Goal: Find specific page/section: Find specific page/section

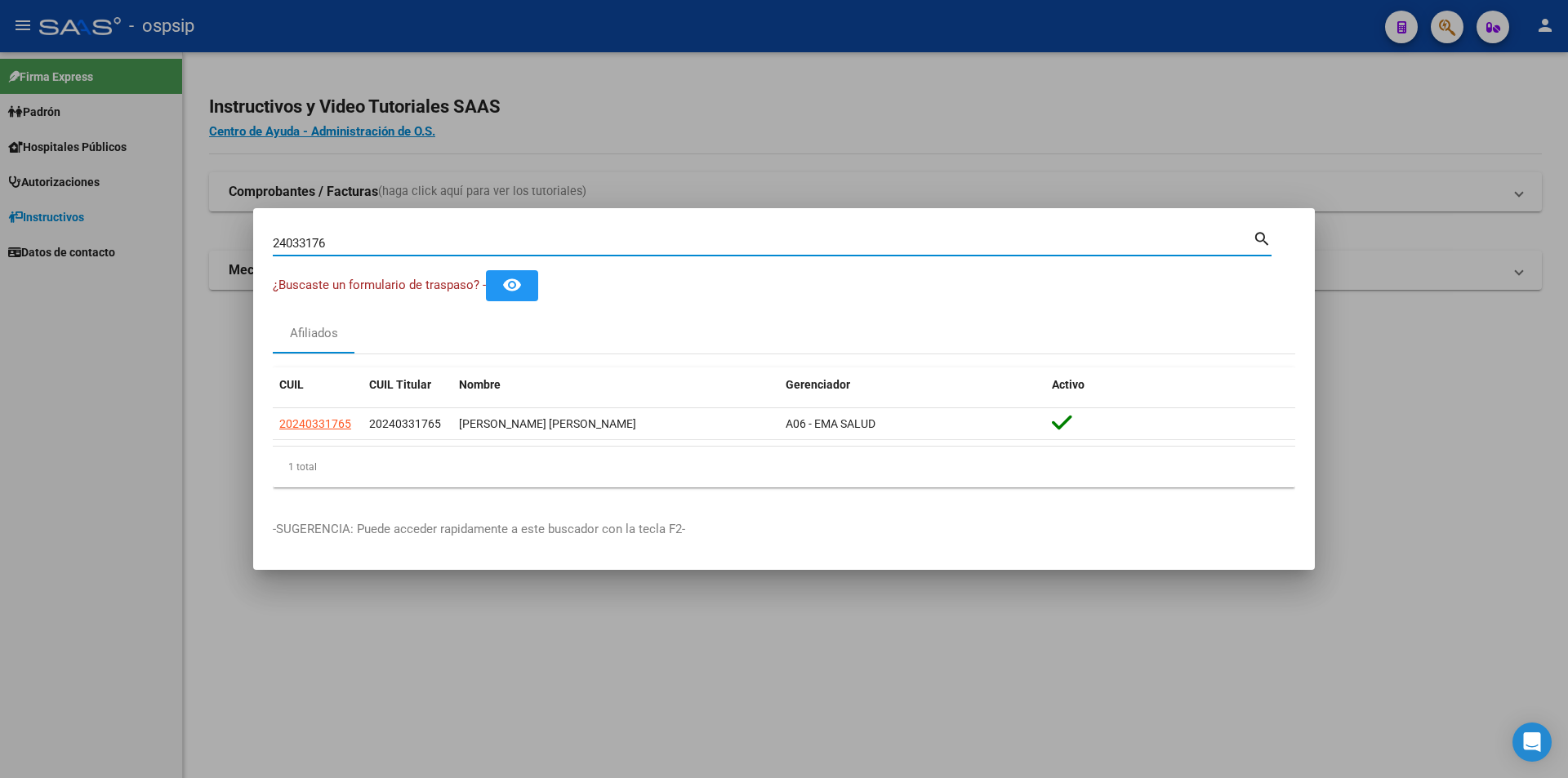
click at [800, 245] on input "24033176" at bounding box center [763, 244] width 981 height 15
type input "2"
paste input "44168448"
type input "44168448"
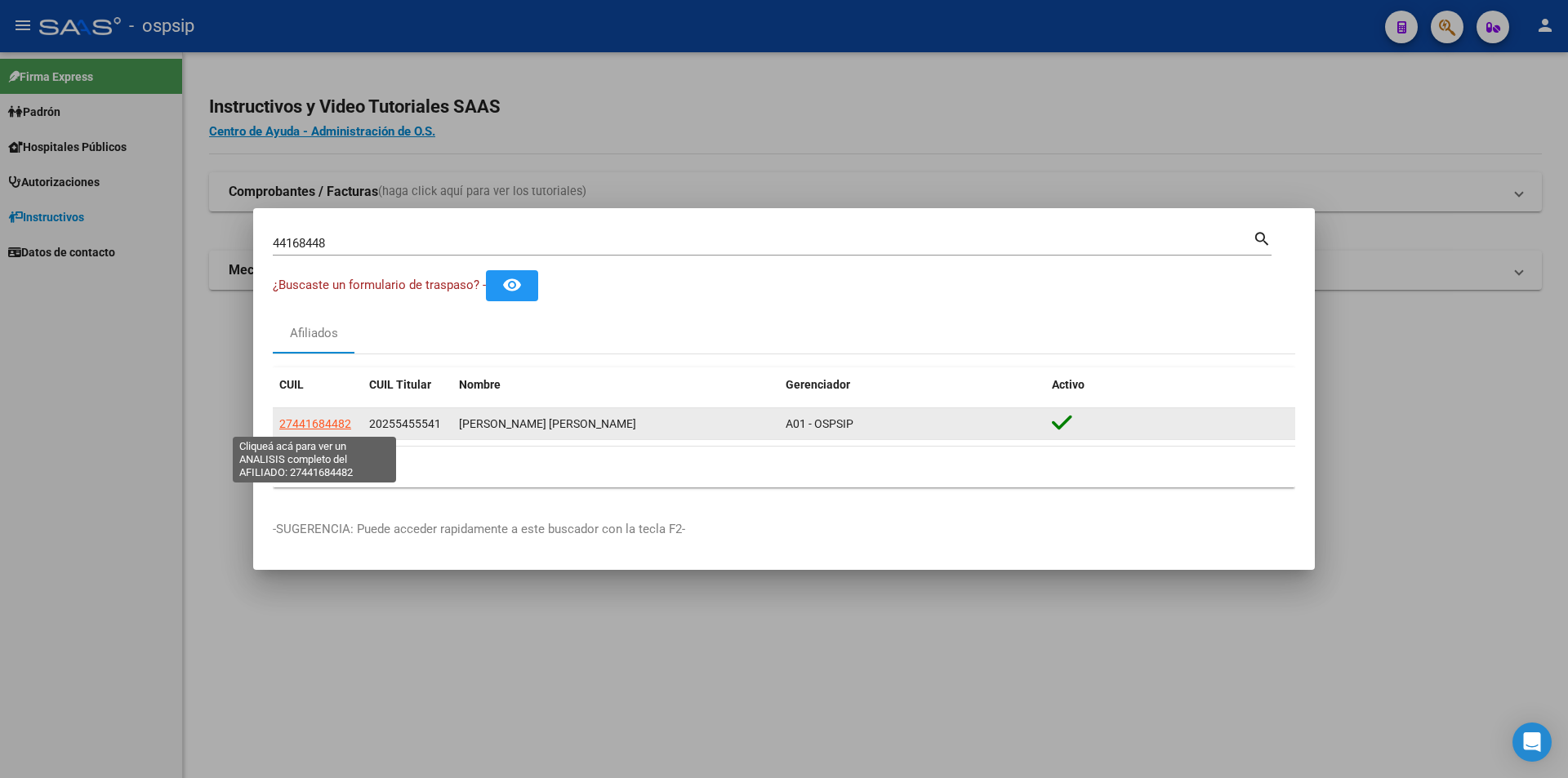
click at [327, 422] on span "27441684482" at bounding box center [315, 423] width 71 height 13
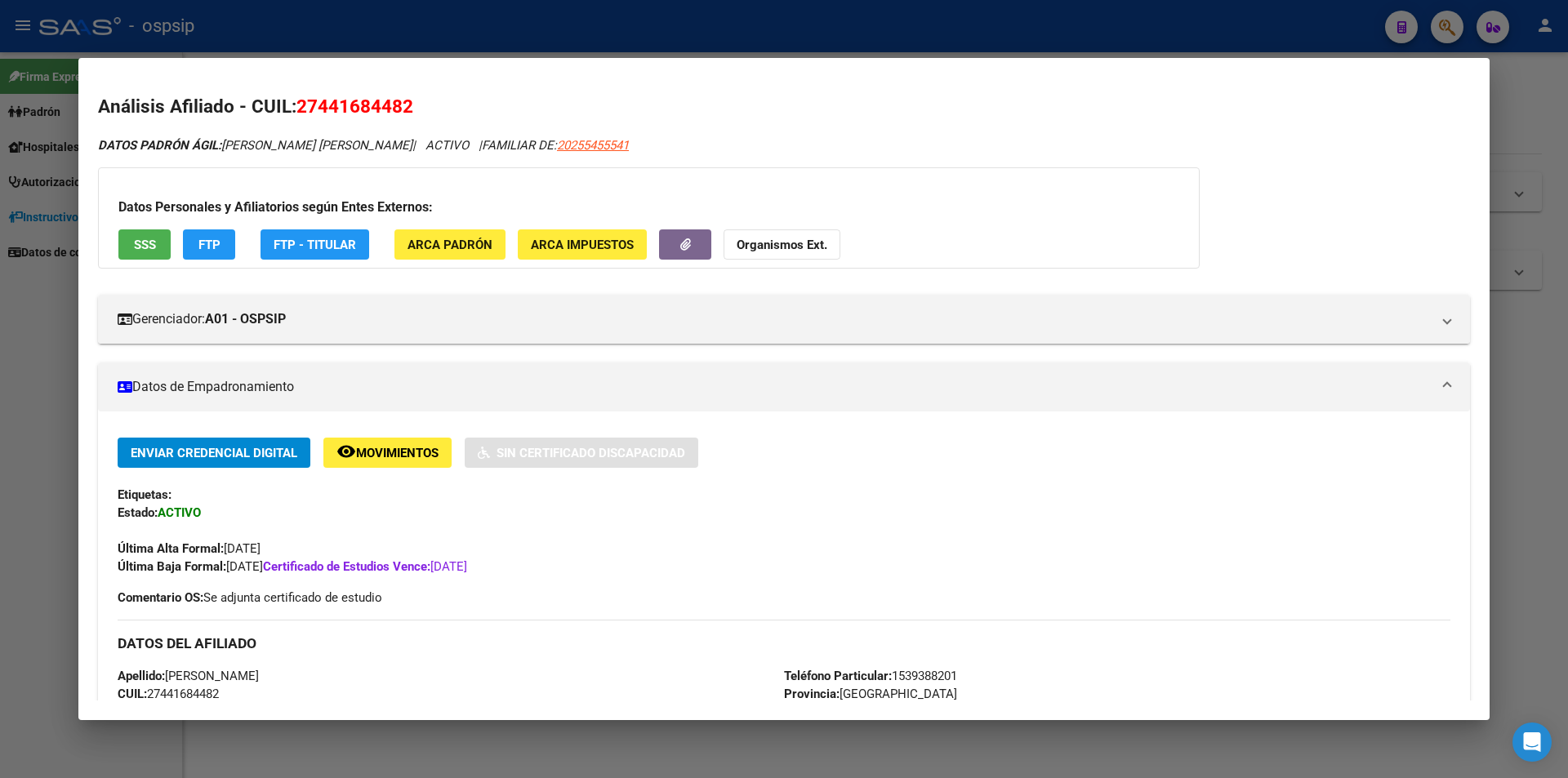
click at [141, 244] on span "SSS" at bounding box center [145, 245] width 22 height 15
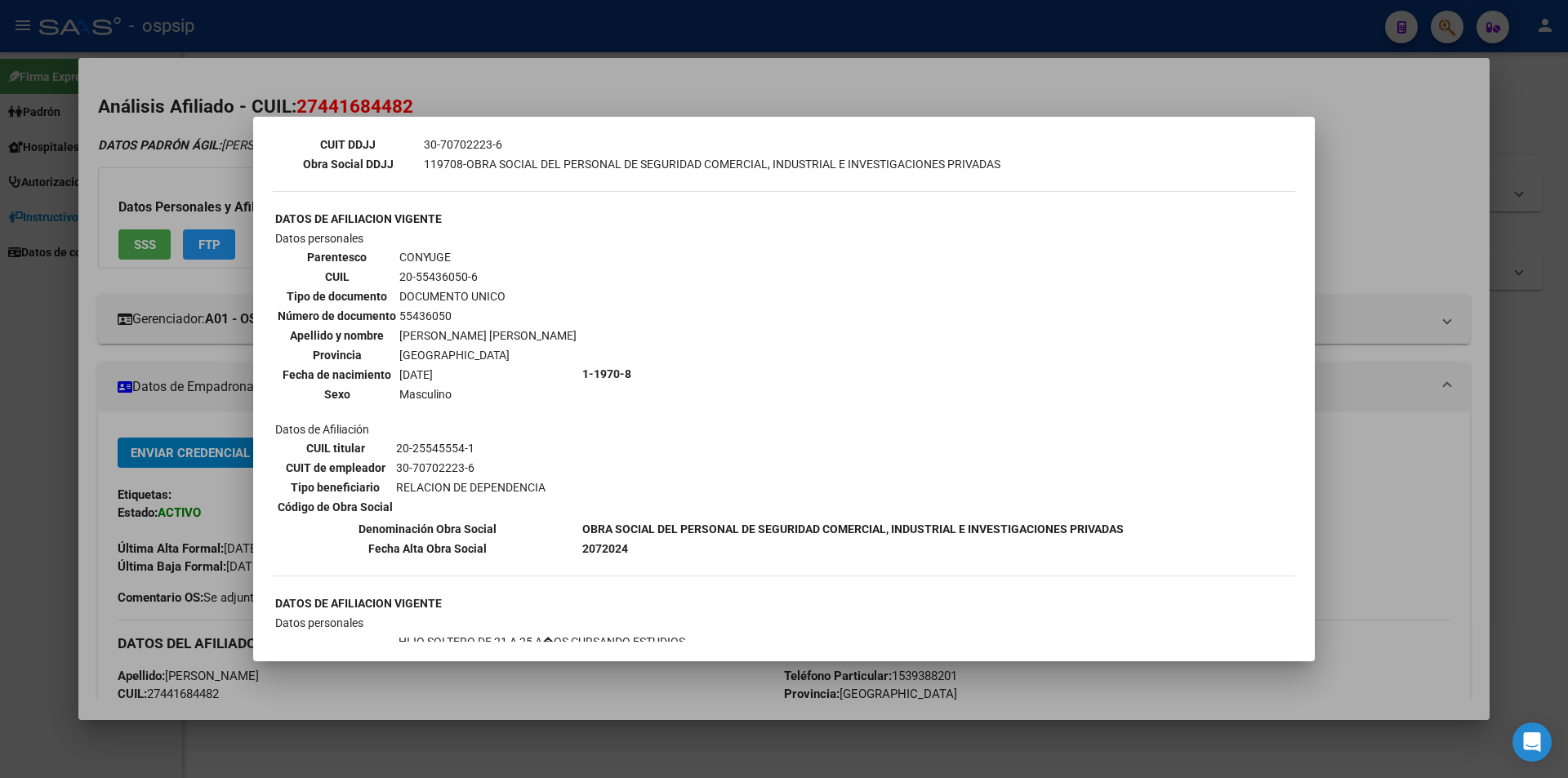
scroll to position [490, 0]
click at [576, 16] on div at bounding box center [784, 389] width 1568 height 778
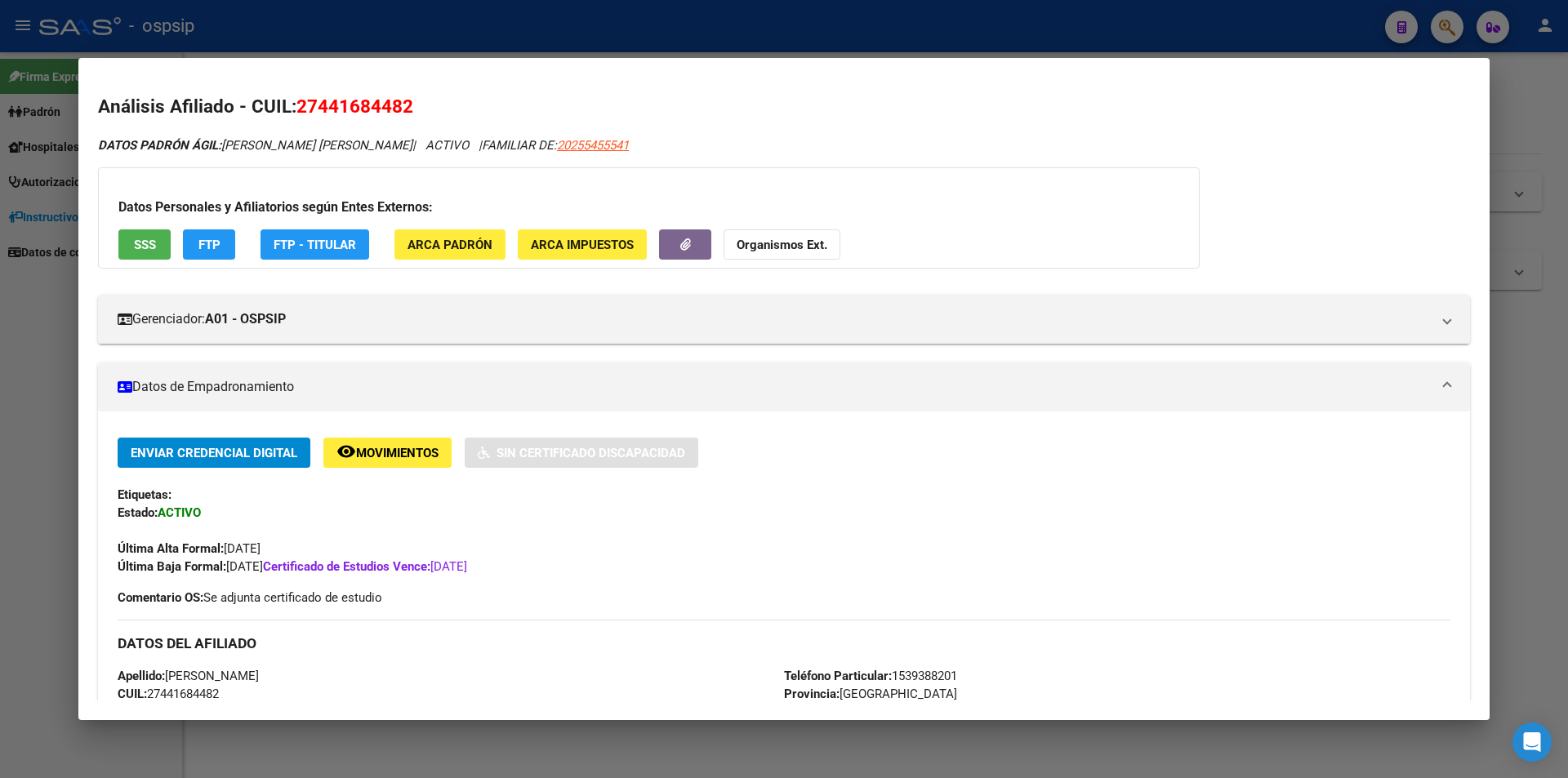
click at [553, 26] on div at bounding box center [784, 389] width 1568 height 778
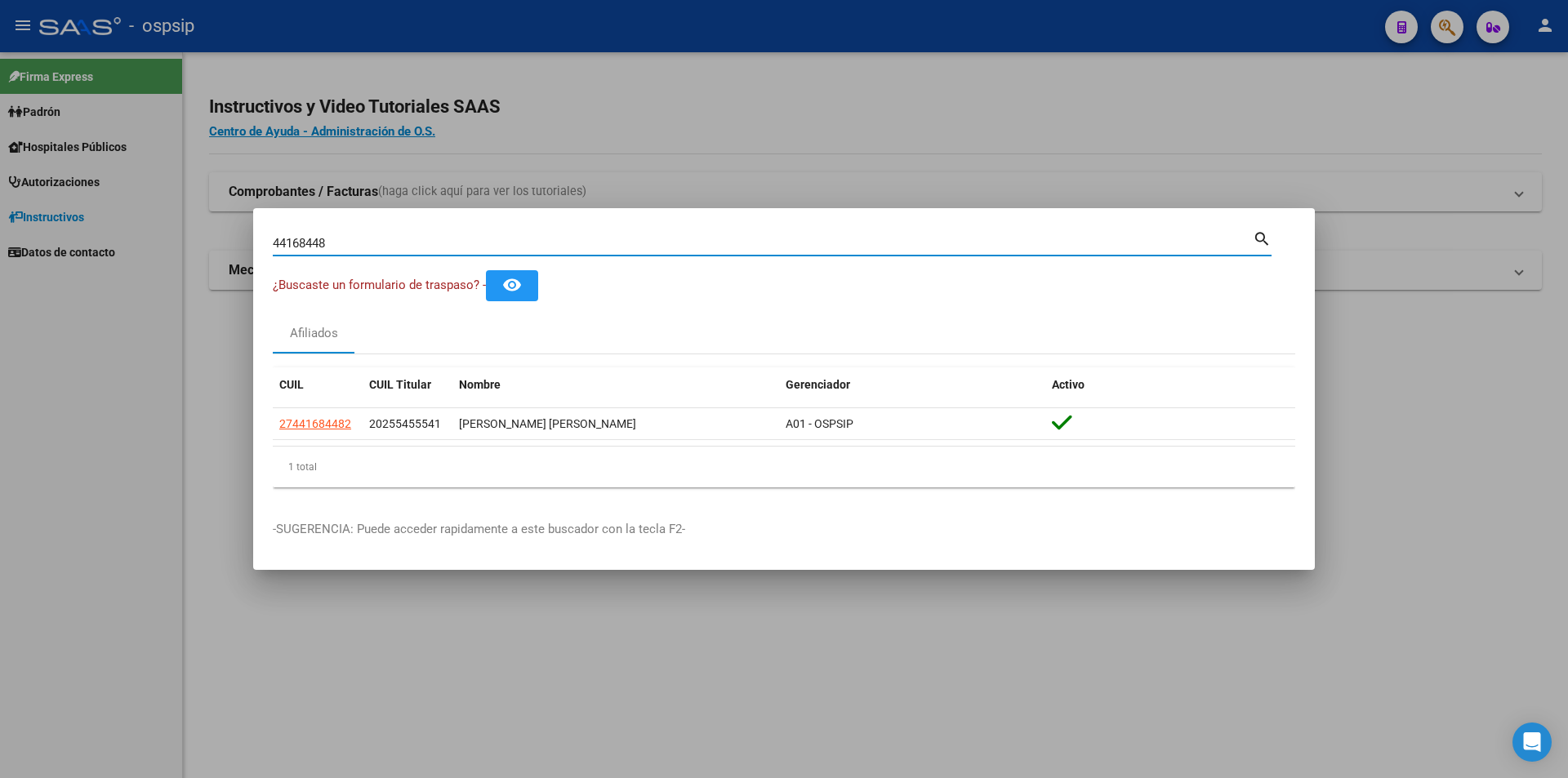
drag, startPoint x: 328, startPoint y: 247, endPoint x: 246, endPoint y: 259, distance: 82.9
click at [246, 259] on div "44168448 Buscar (apellido, dni, cuil, nro traspaso, cuit, obra social) search ¿…" at bounding box center [784, 389] width 1568 height 778
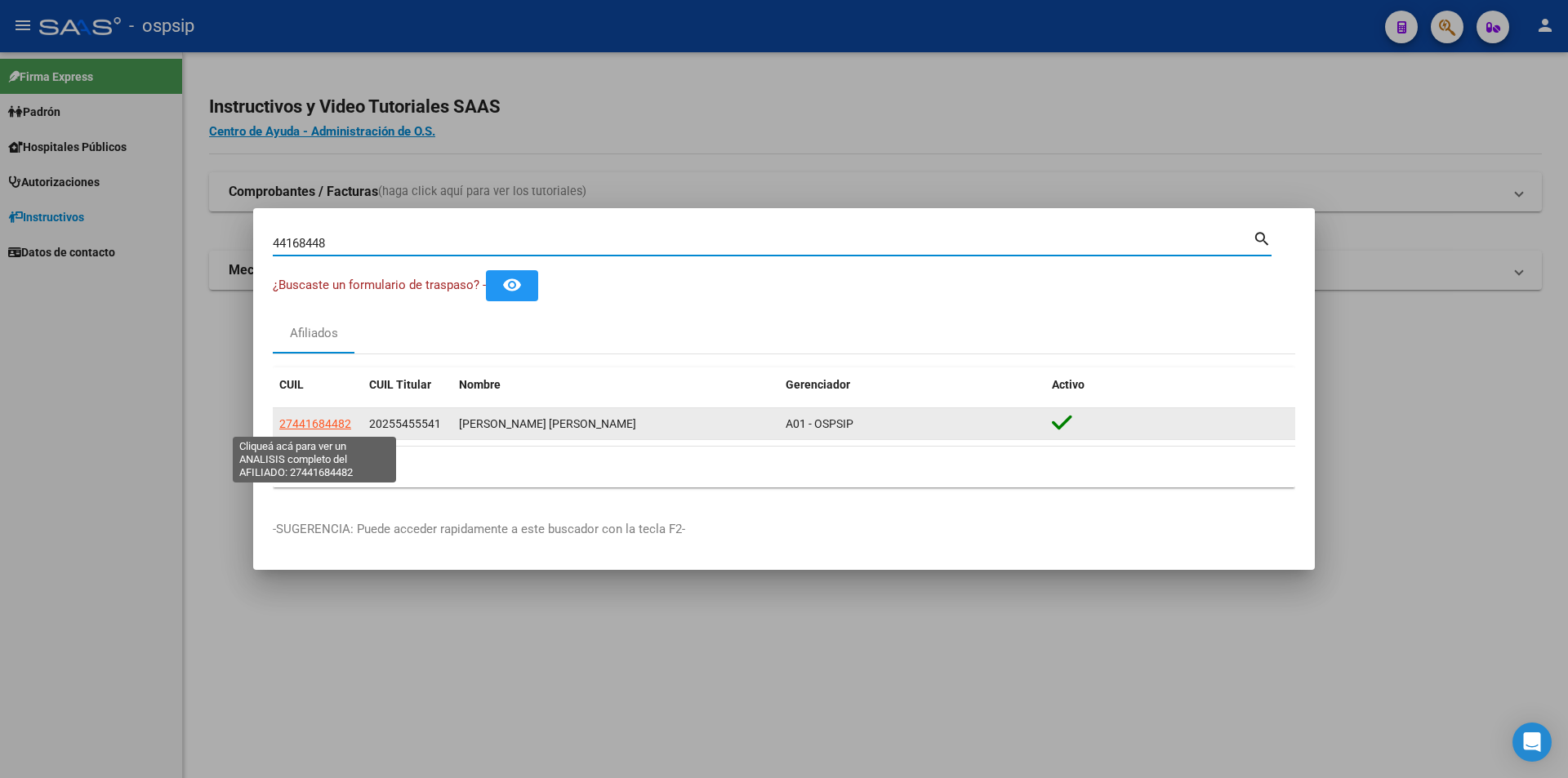
click at [340, 422] on span "27441684482" at bounding box center [315, 423] width 71 height 13
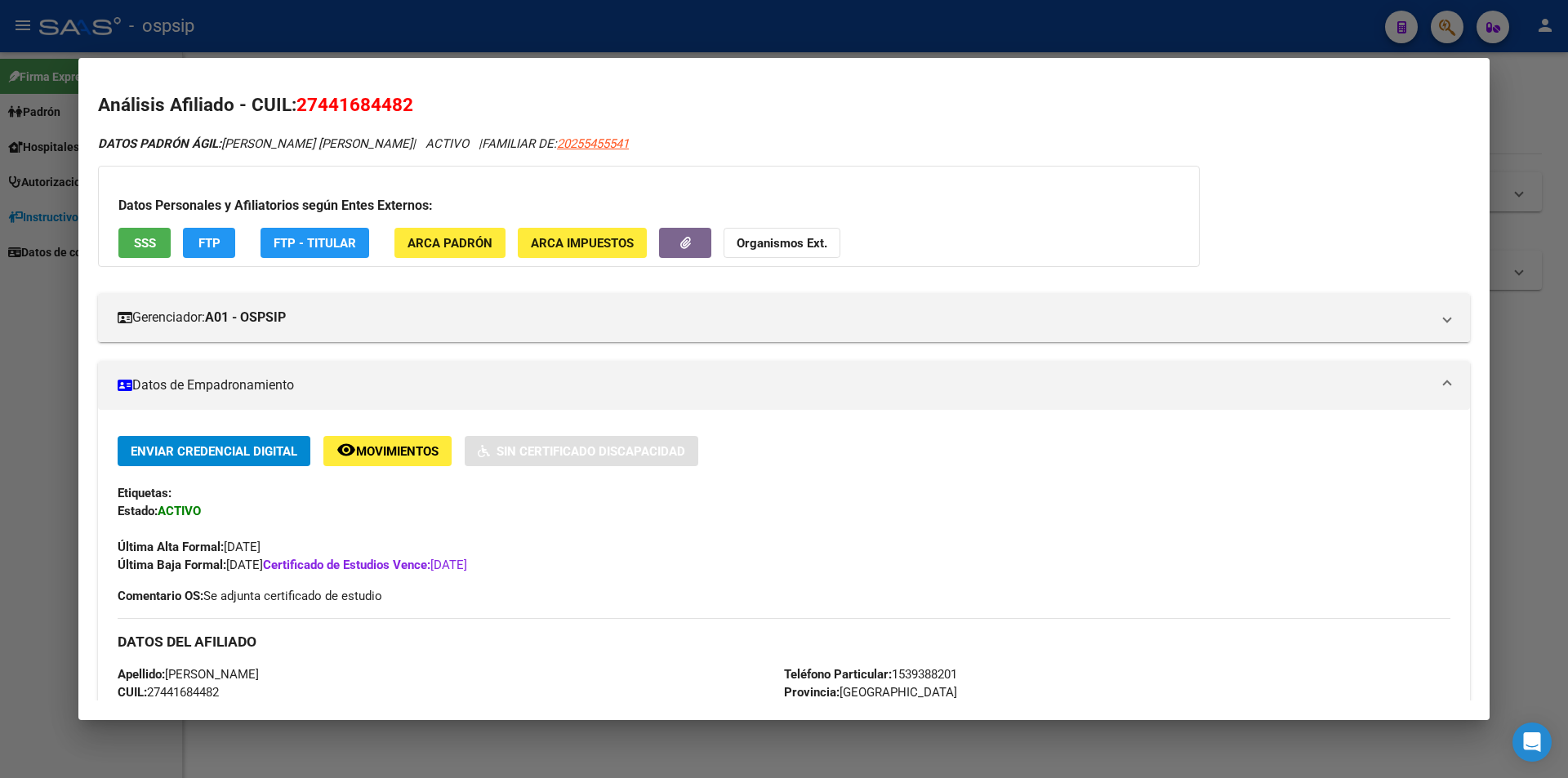
scroll to position [0, 0]
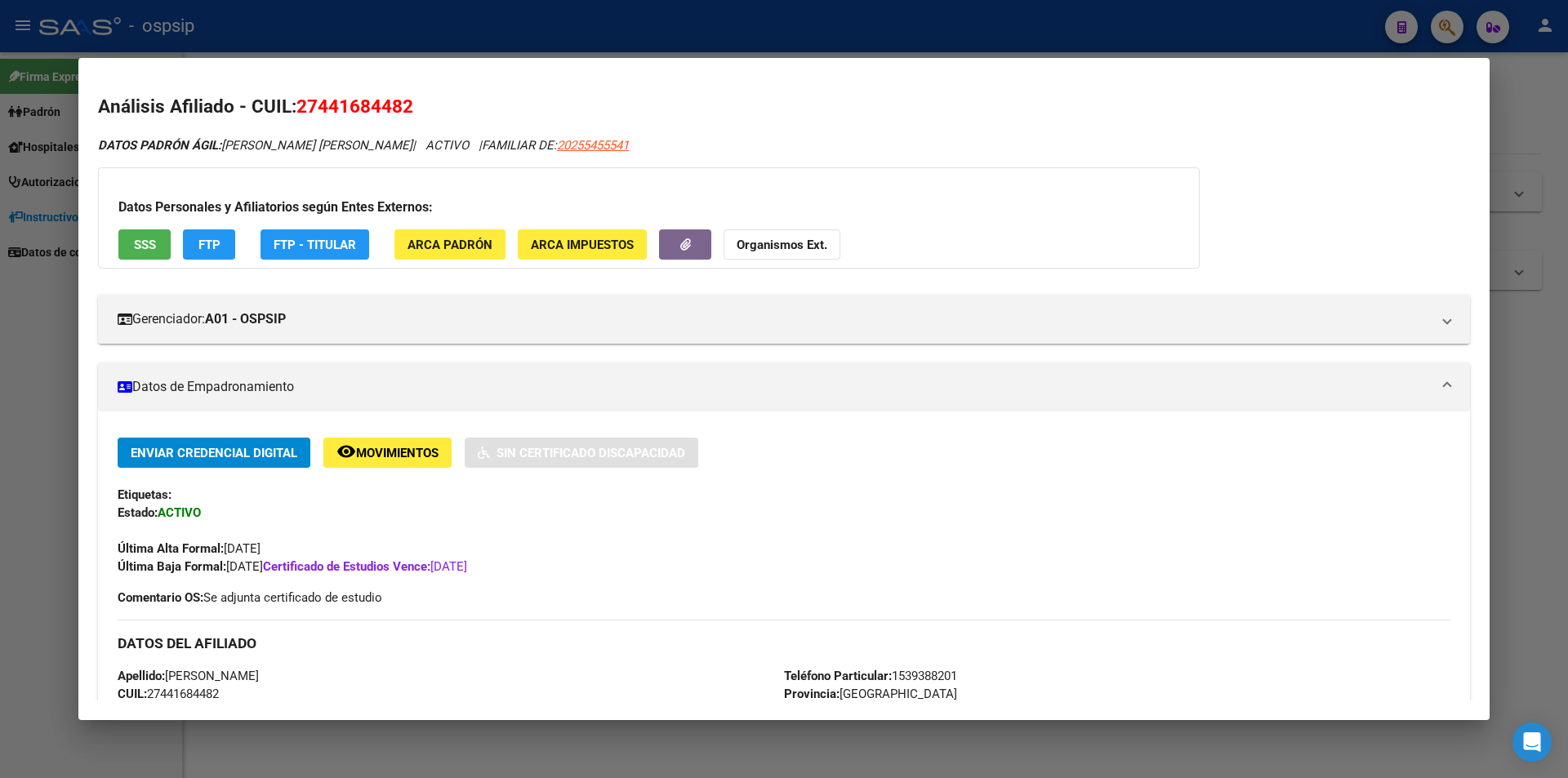
click at [63, 261] on div at bounding box center [784, 389] width 1568 height 778
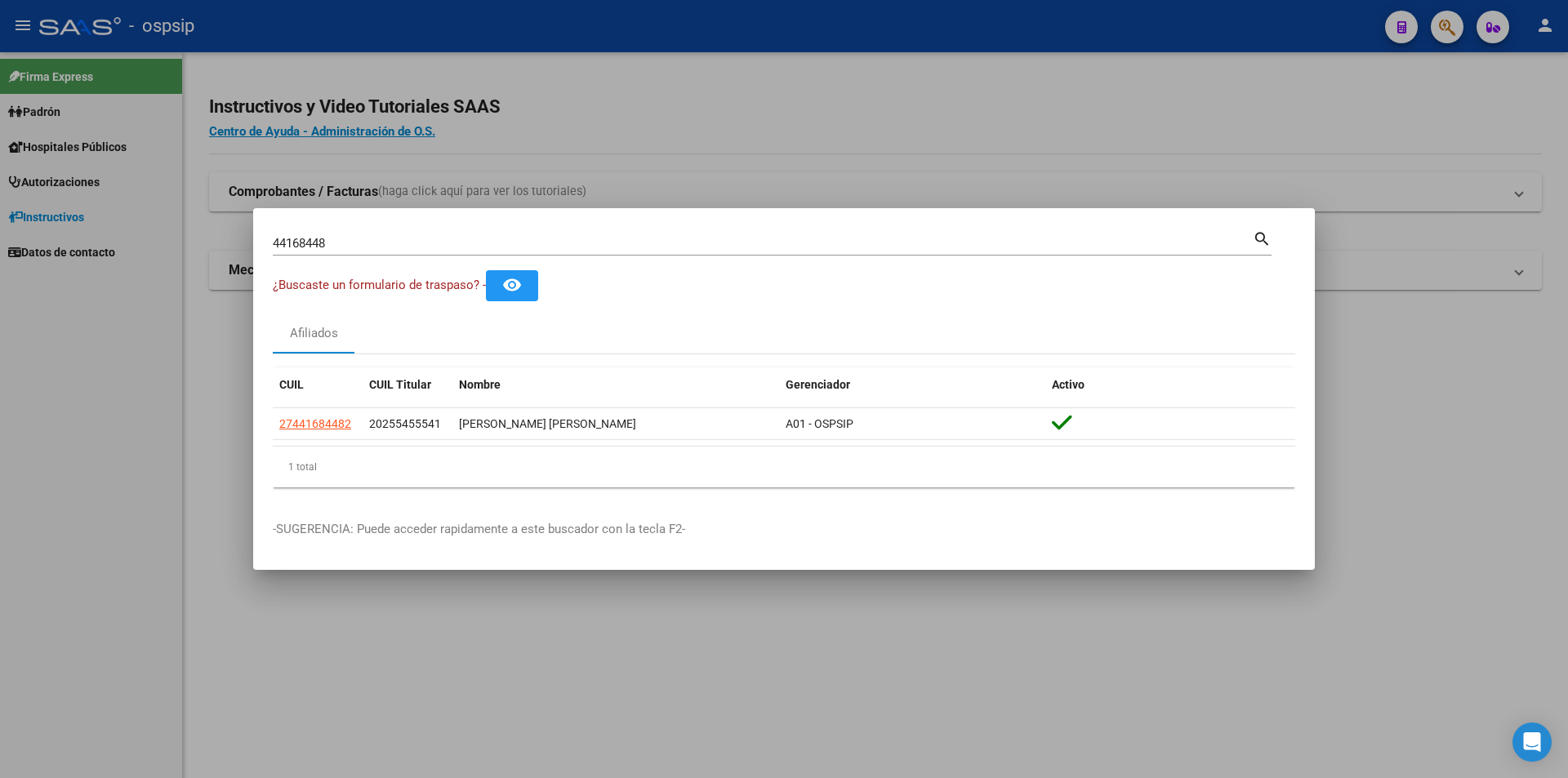
click at [433, 237] on input "44168448" at bounding box center [763, 244] width 981 height 15
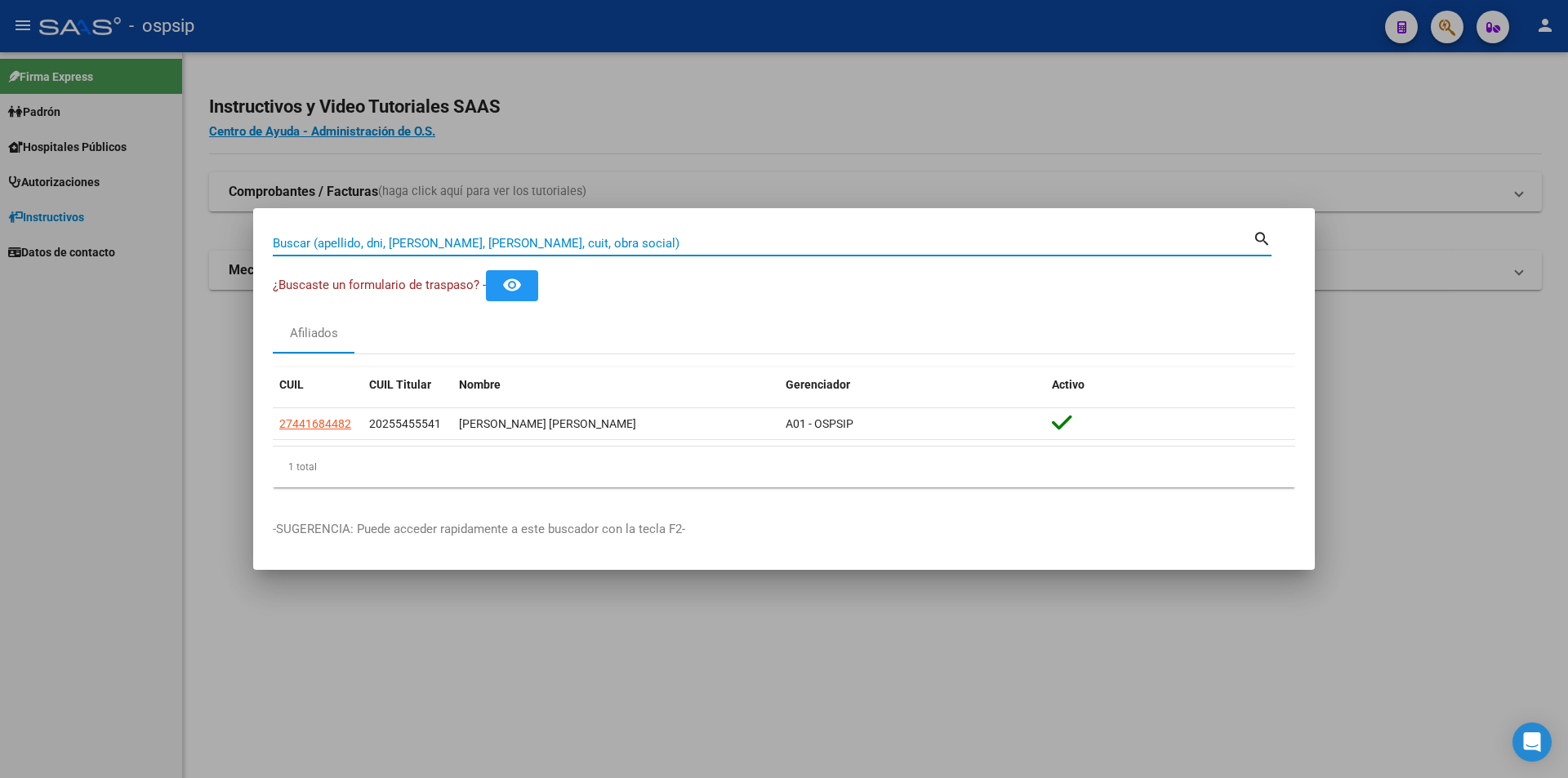
paste input "42367079"
type input "42367079"
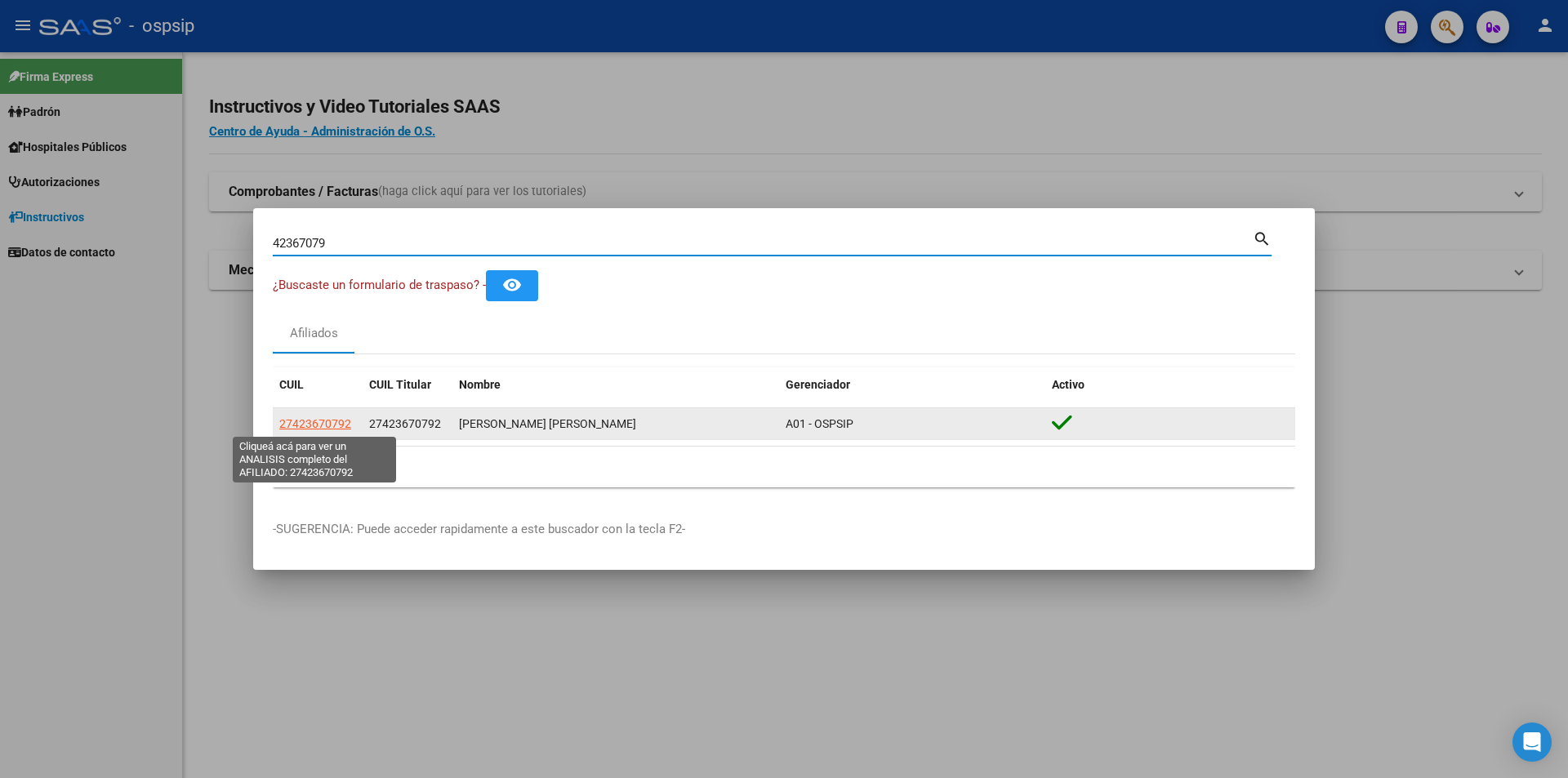
click at [318, 417] on span "27423670792" at bounding box center [315, 423] width 71 height 13
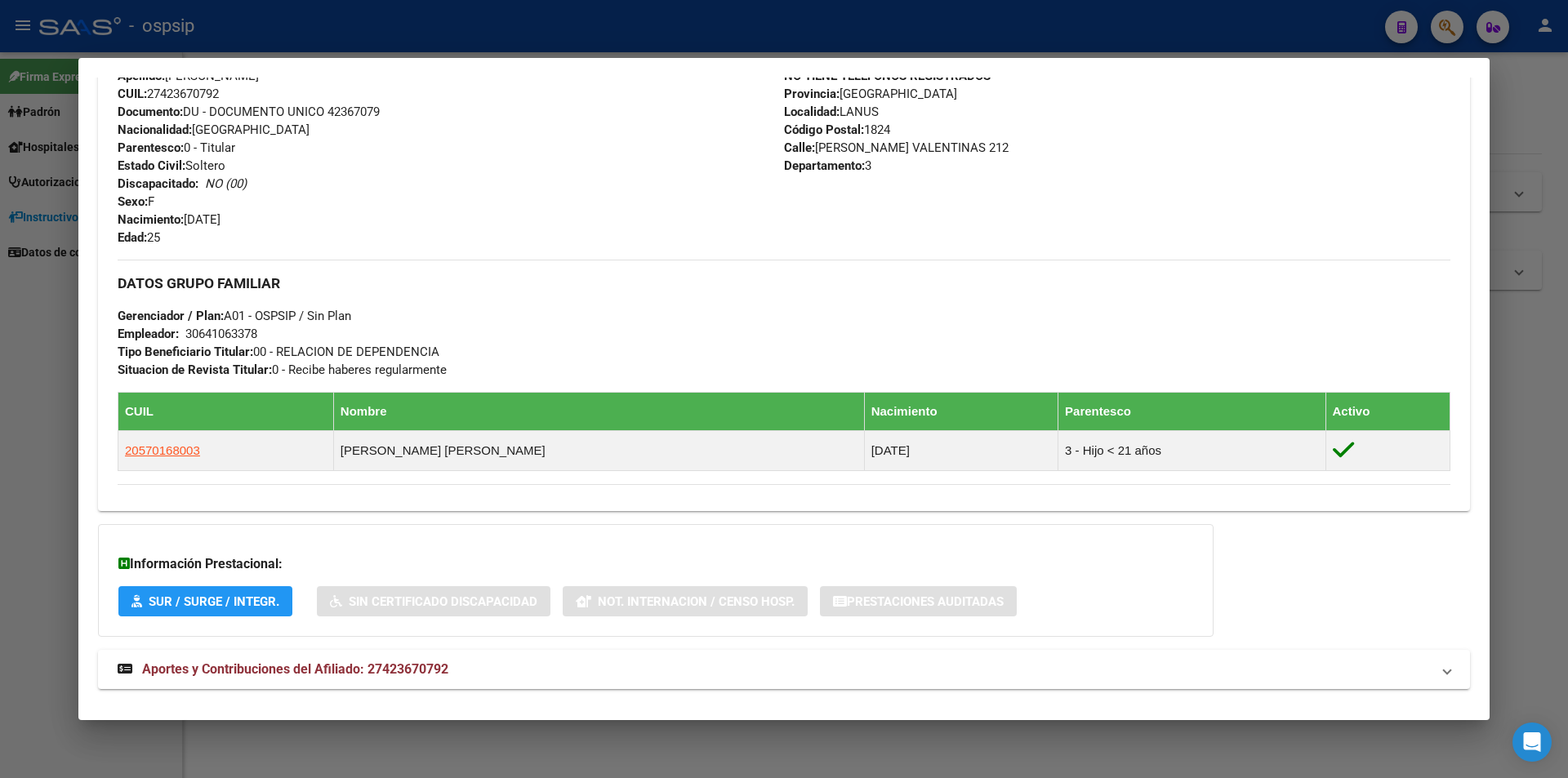
scroll to position [576, 0]
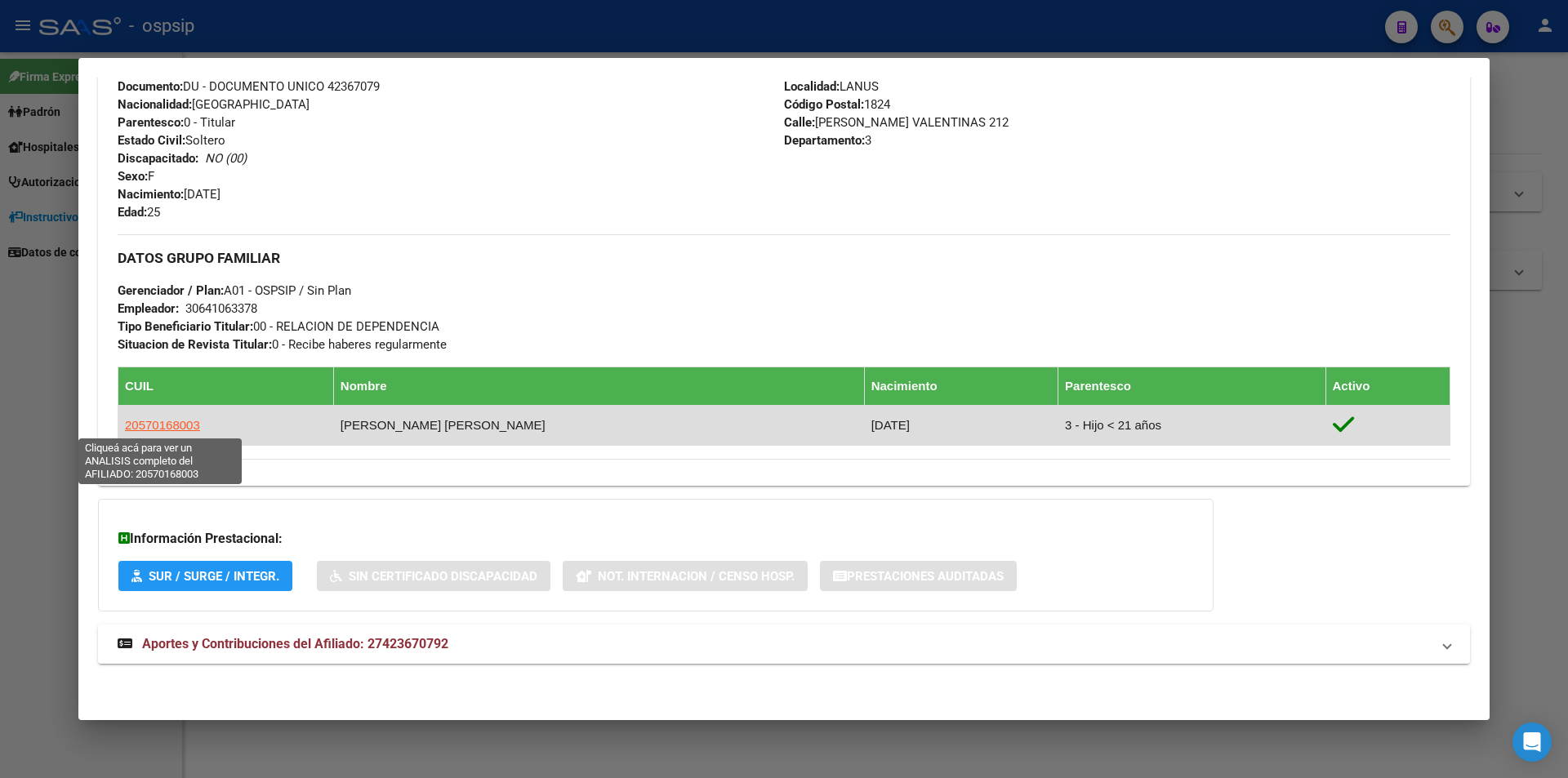
click at [185, 422] on span "20570168003" at bounding box center [162, 424] width 75 height 14
type textarea "20570168003"
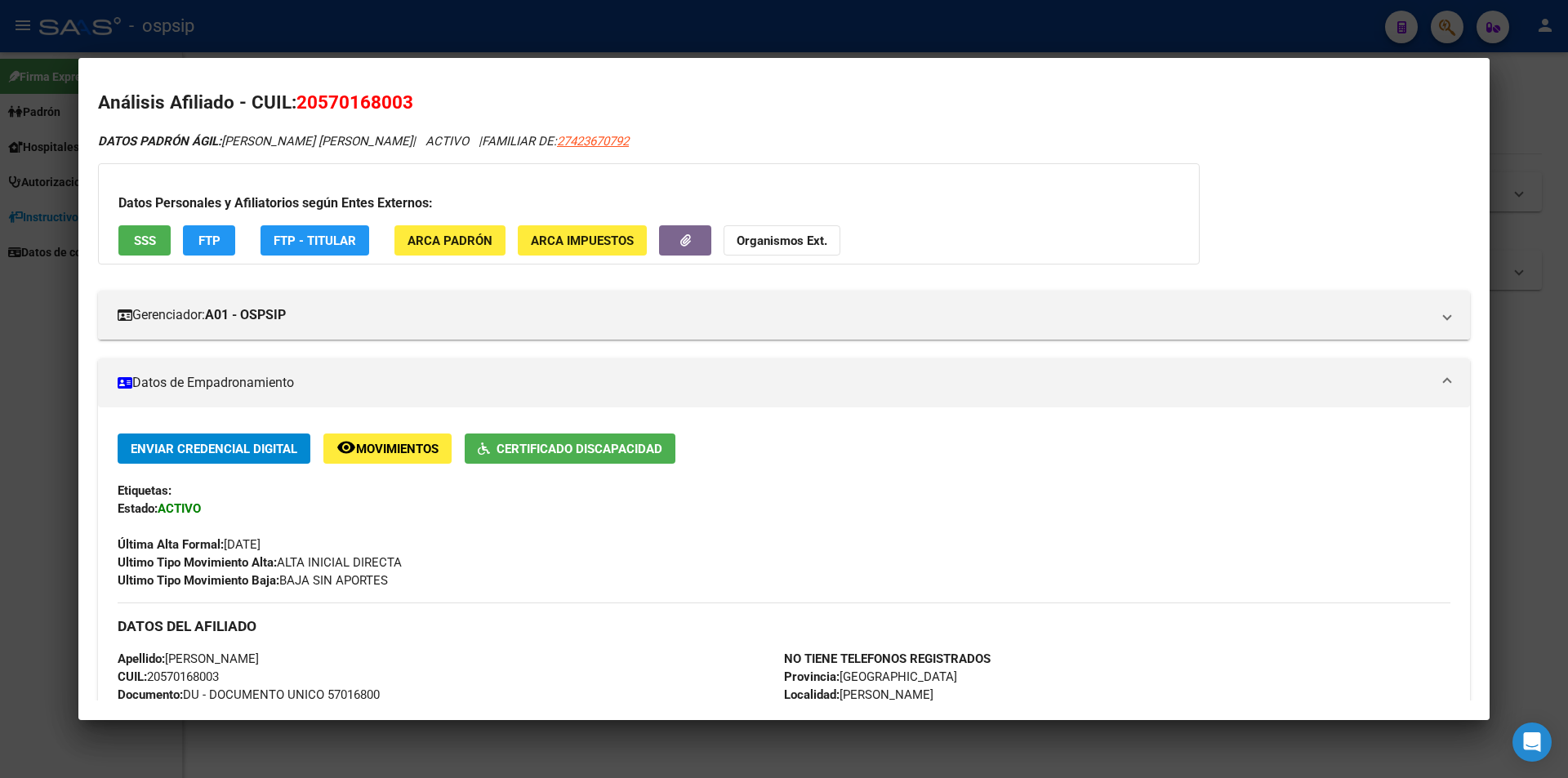
scroll to position [0, 0]
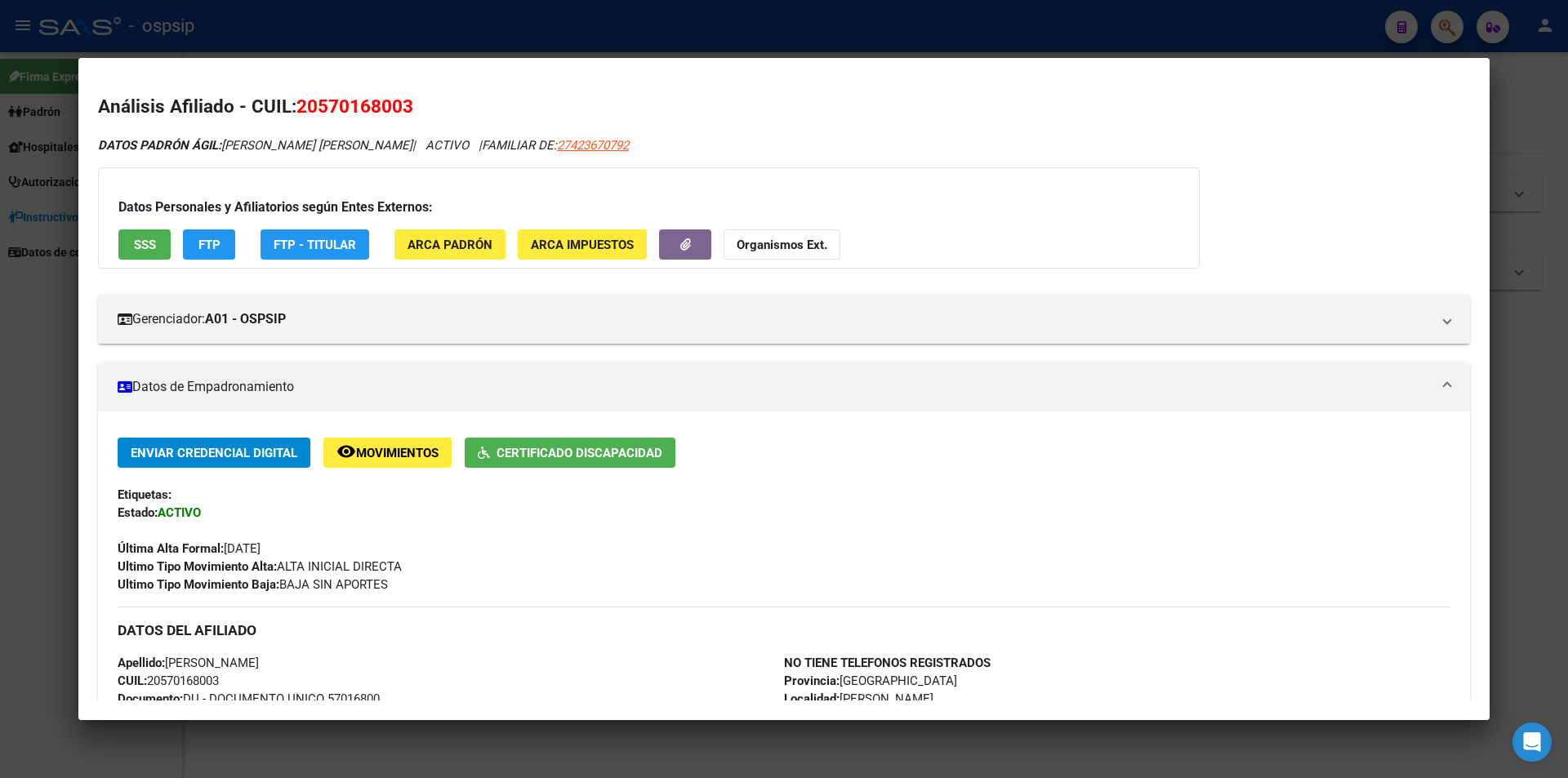
click at [554, 450] on span "Certificado Discapacidad" at bounding box center [579, 454] width 166 height 15
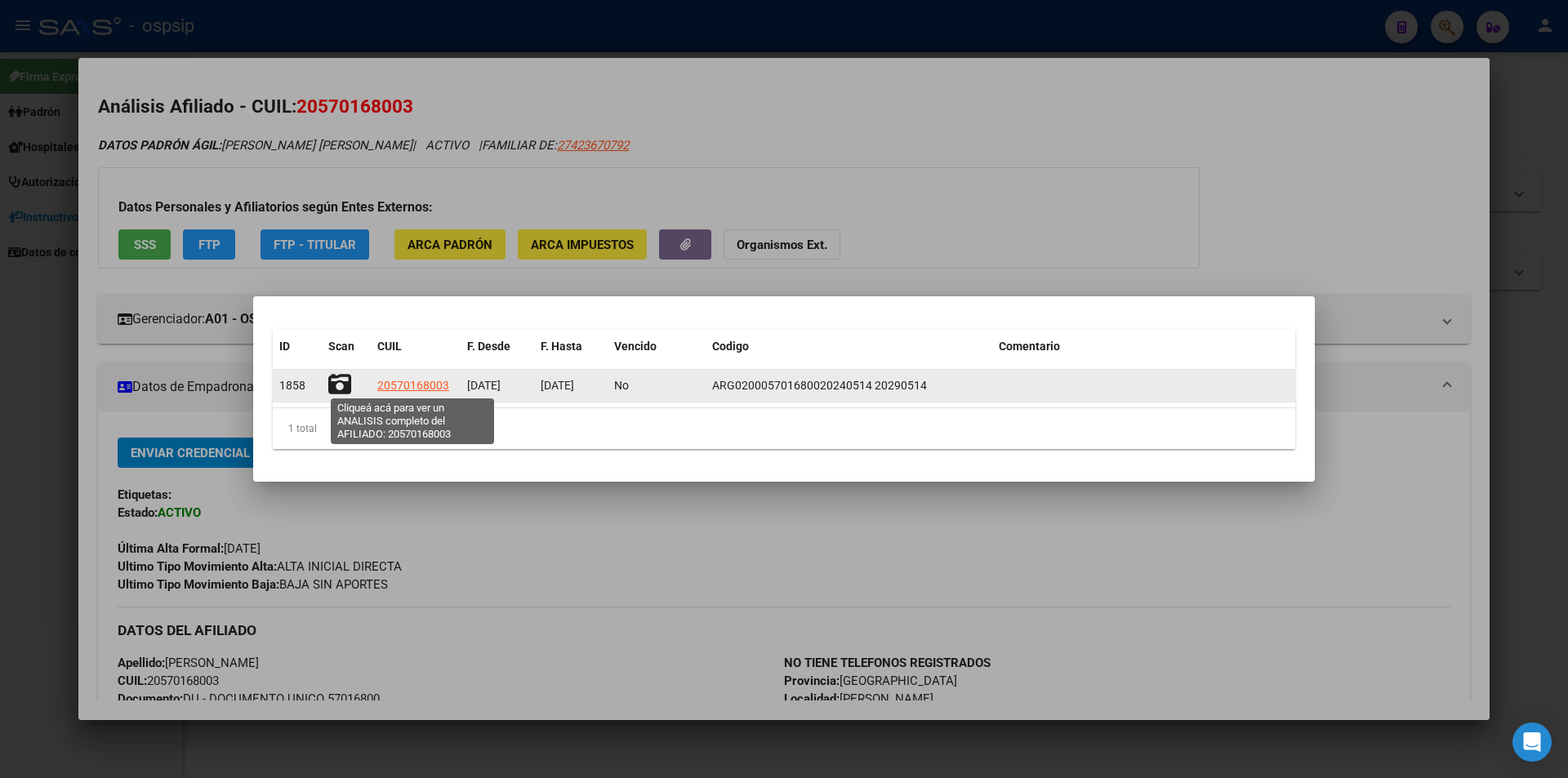
click at [408, 386] on span "20570168003" at bounding box center [413, 386] width 71 height 13
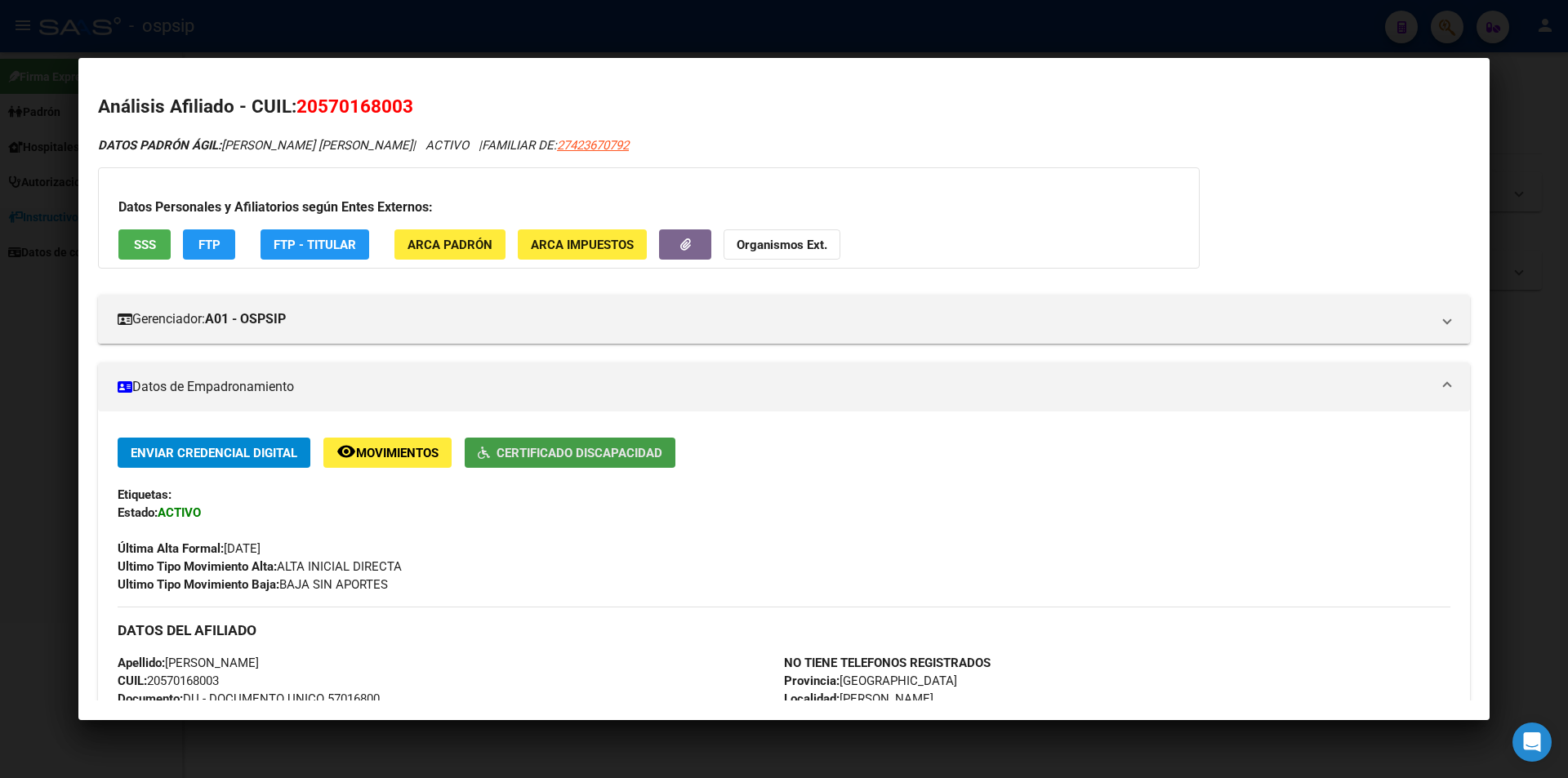
click at [583, 442] on button "Certificado Discapacidad" at bounding box center [570, 453] width 211 height 30
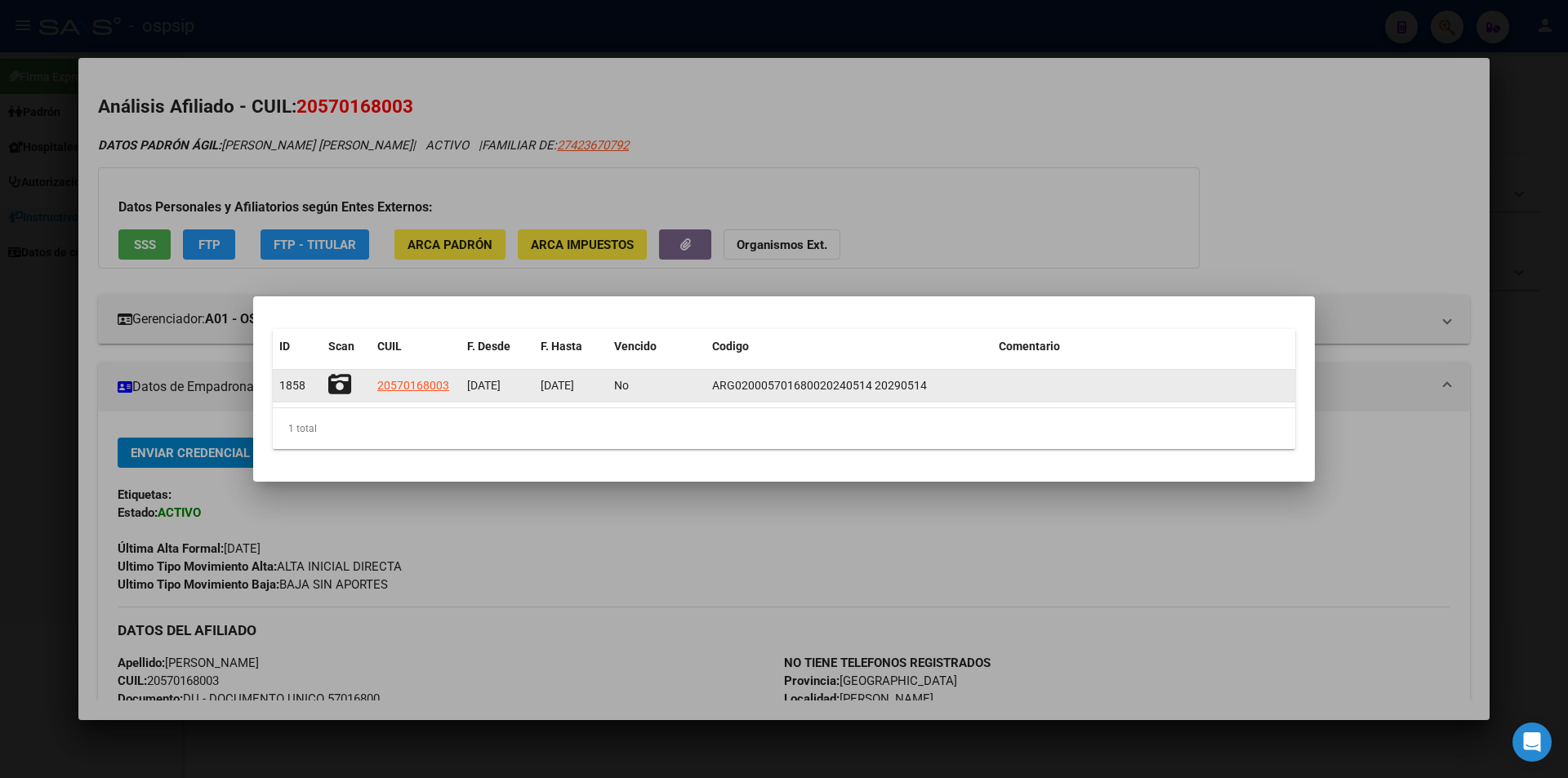
click at [340, 380] on icon at bounding box center [339, 384] width 23 height 23
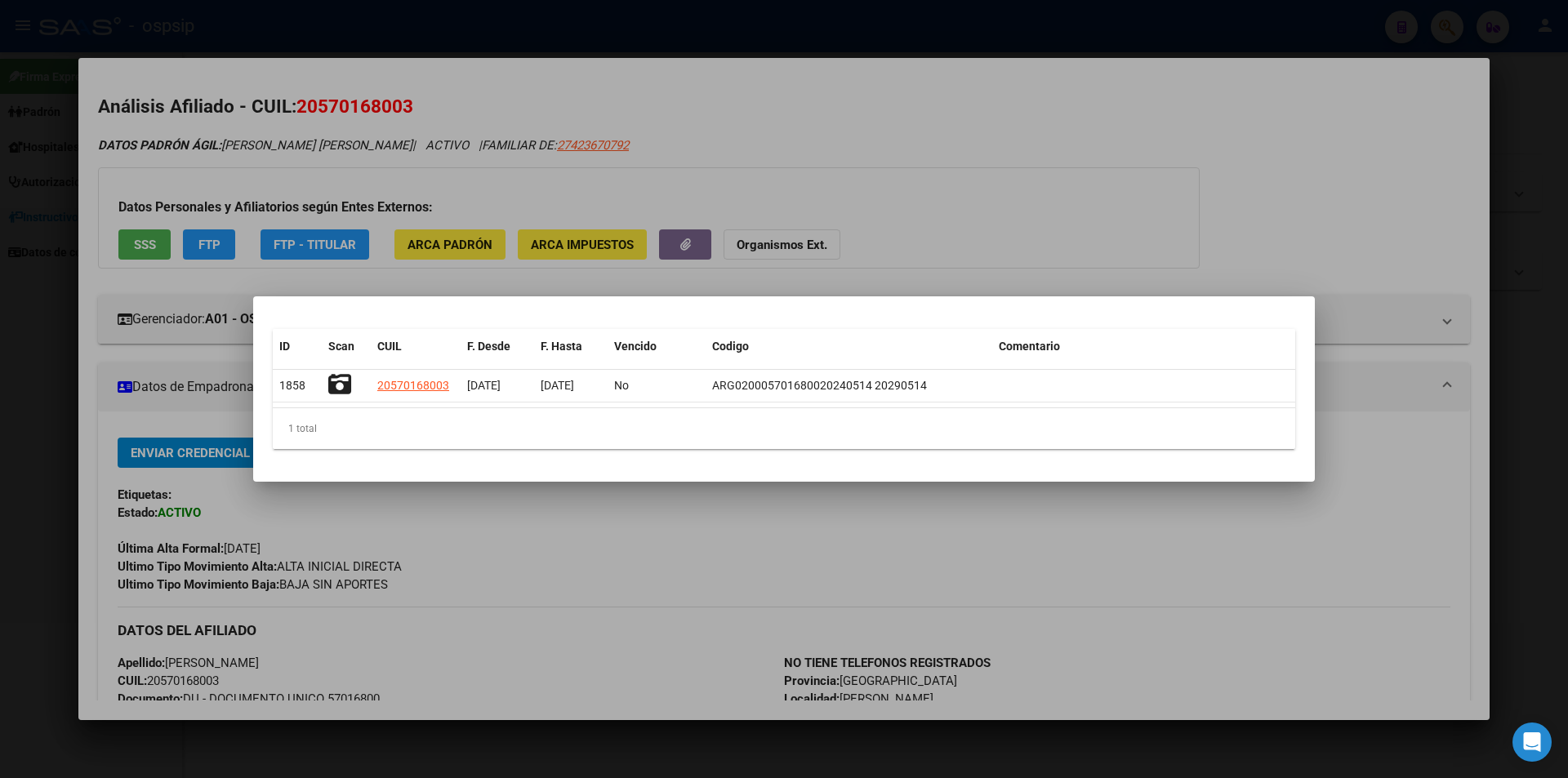
click at [633, 538] on div at bounding box center [784, 389] width 1568 height 778
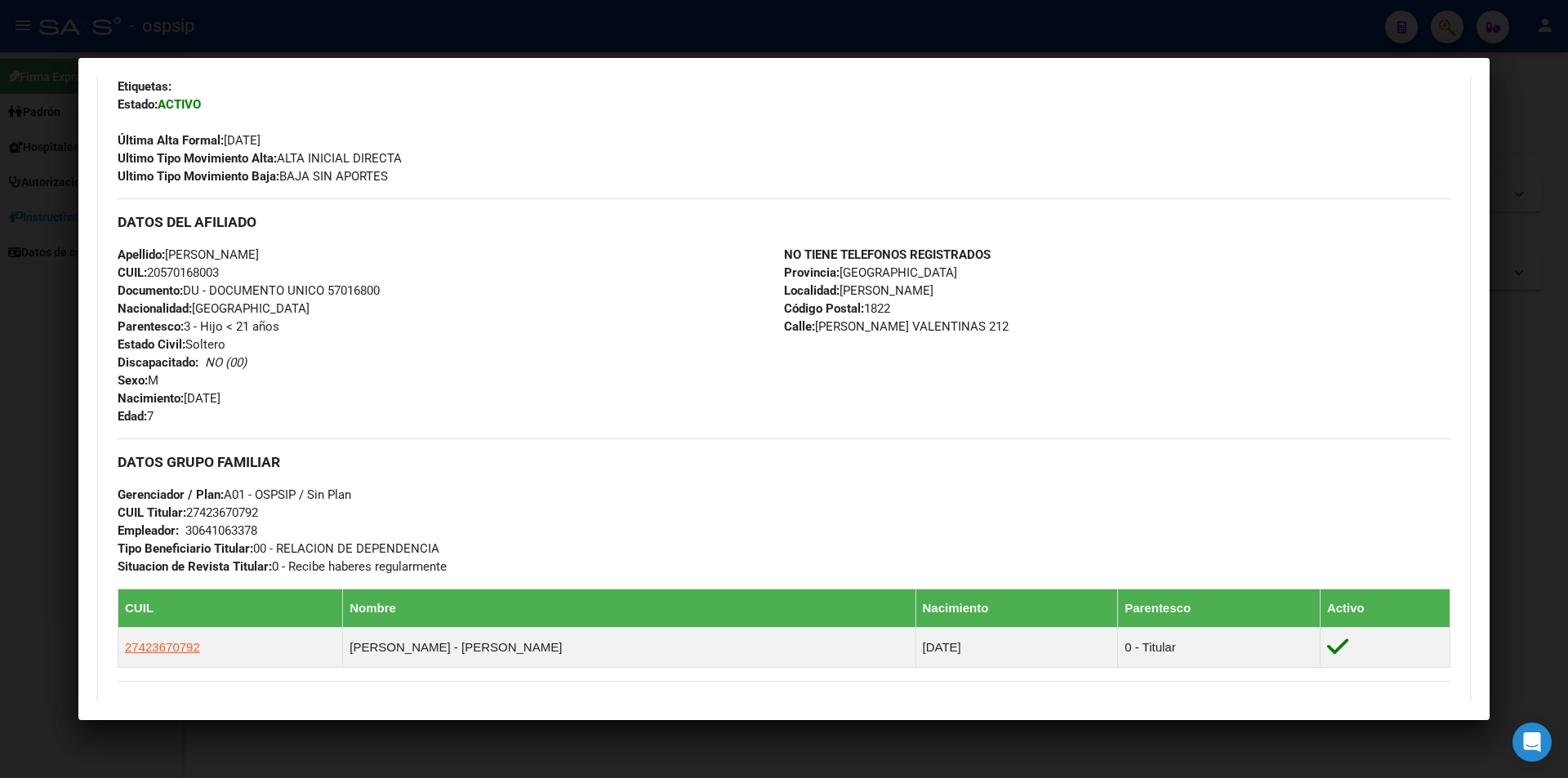
scroll to position [674, 0]
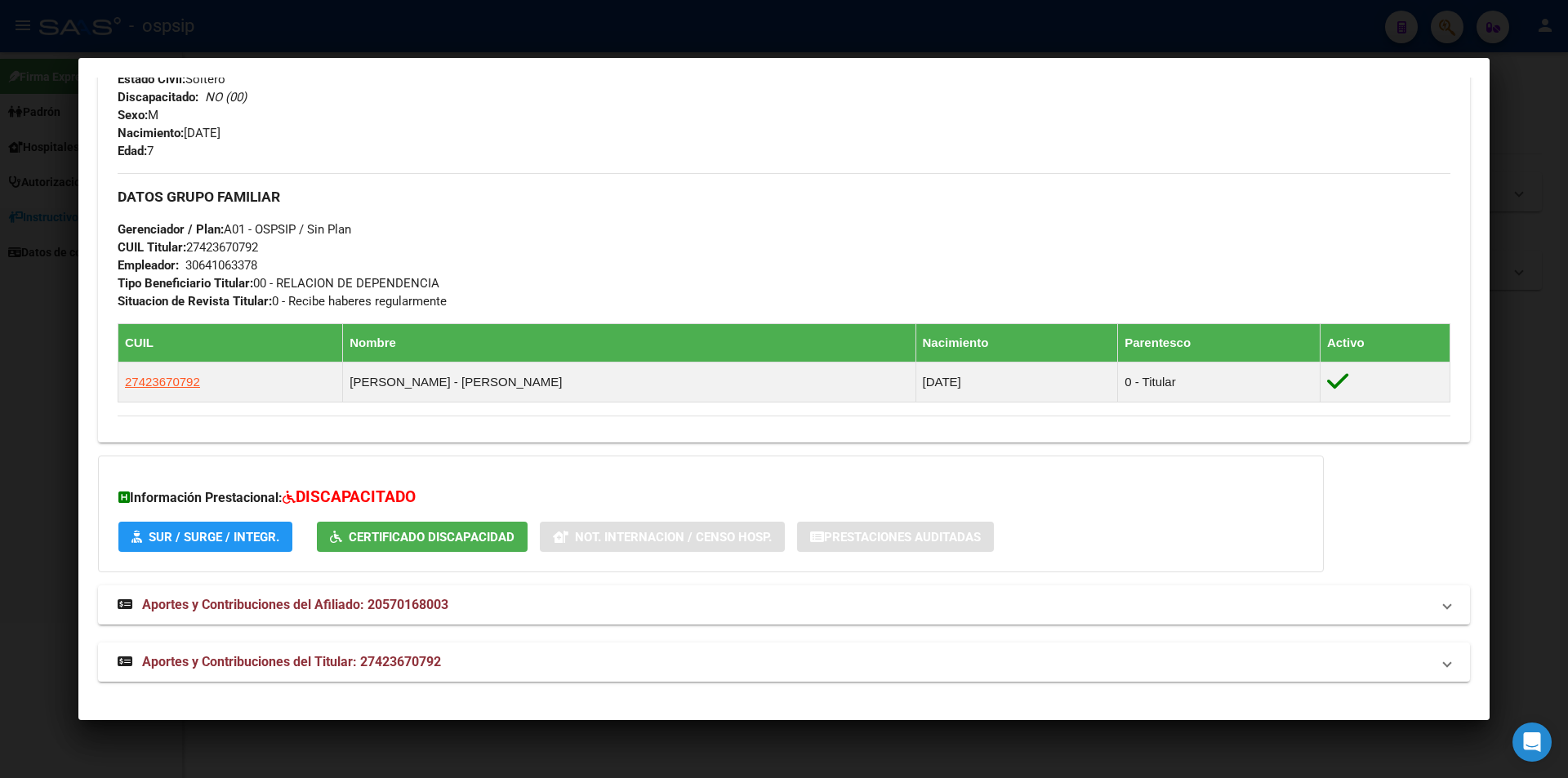
click at [60, 369] on div at bounding box center [784, 389] width 1568 height 778
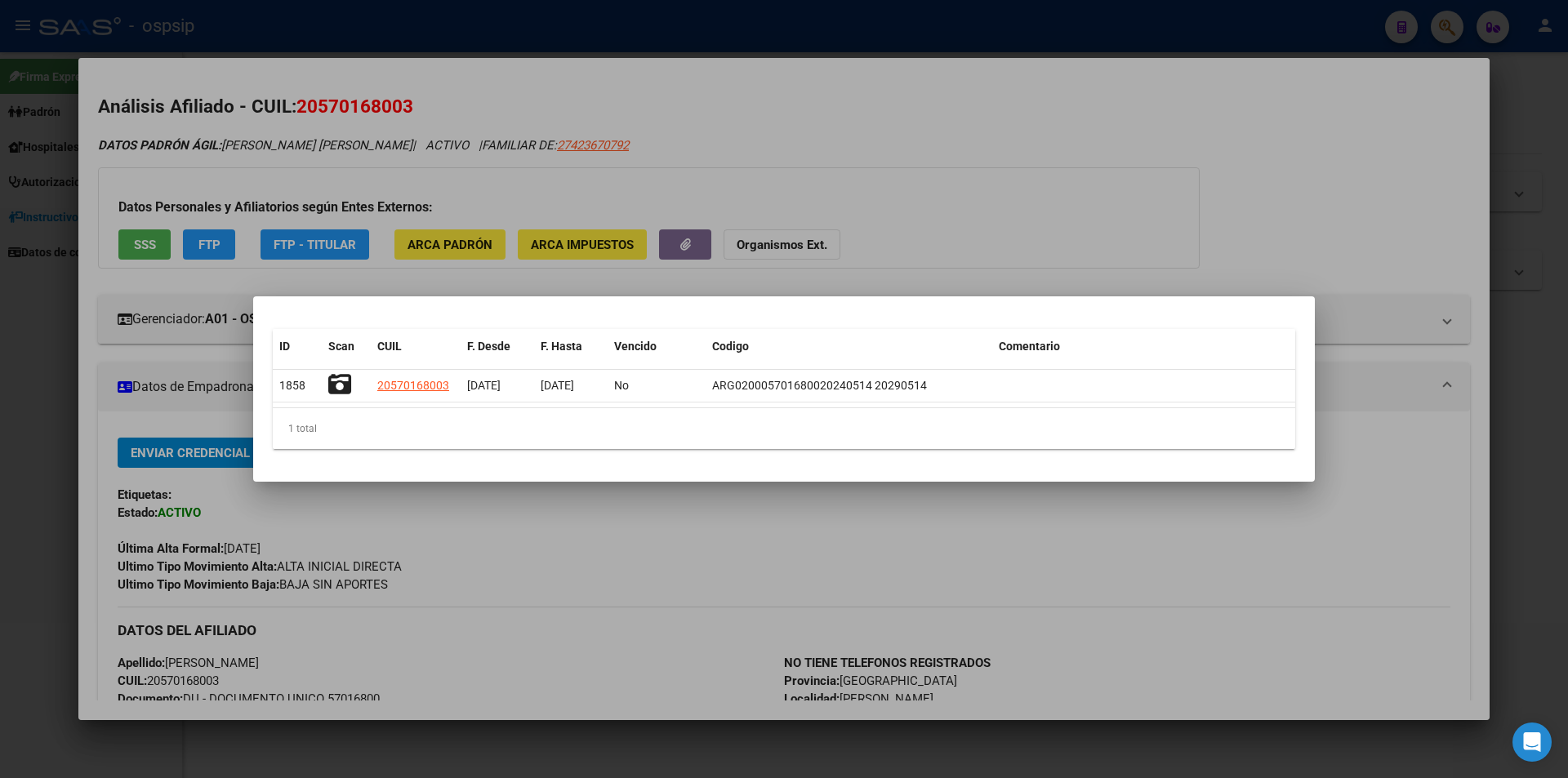
click at [30, 413] on div at bounding box center [784, 389] width 1568 height 778
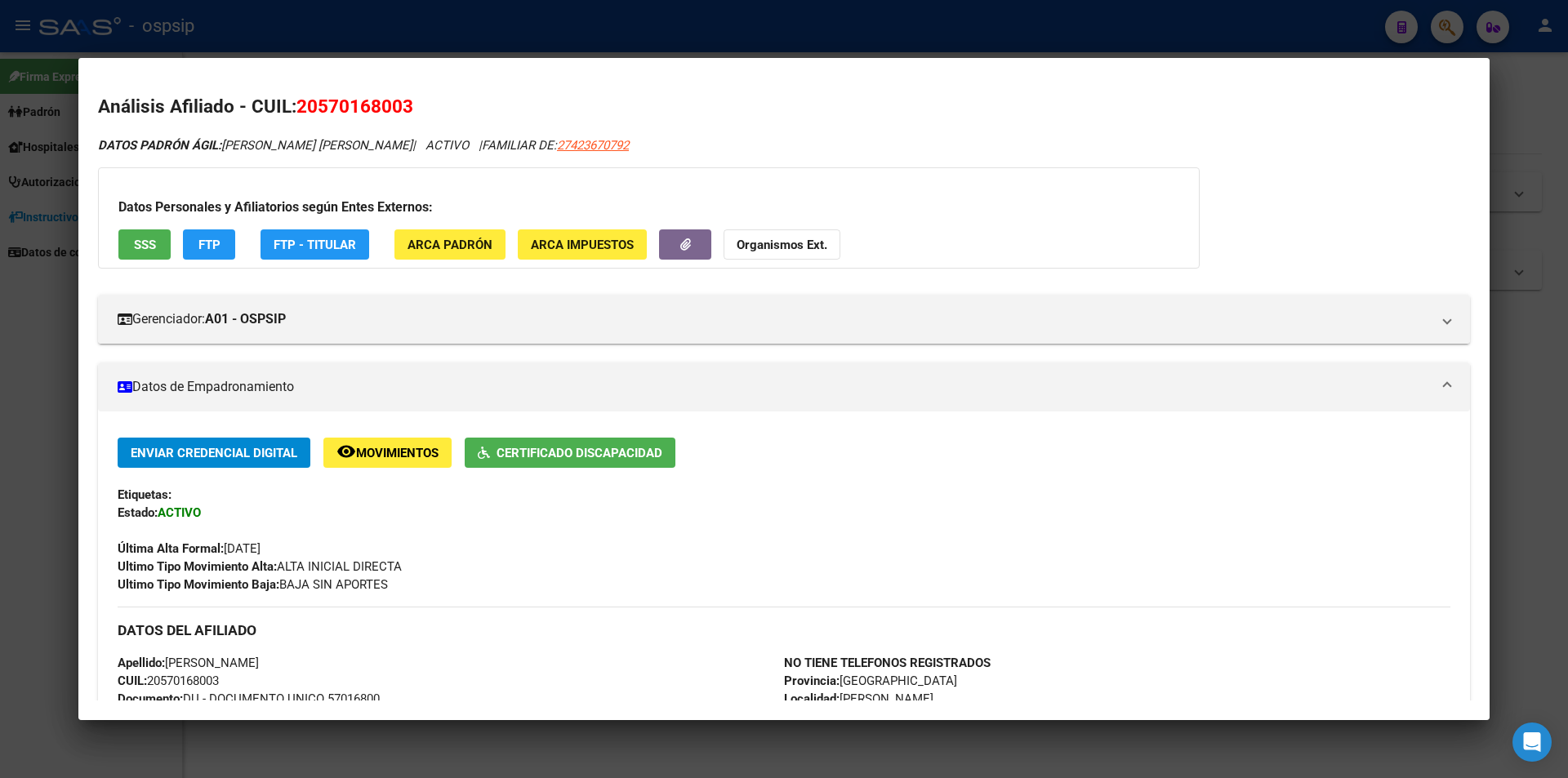
click at [26, 389] on div at bounding box center [784, 389] width 1568 height 778
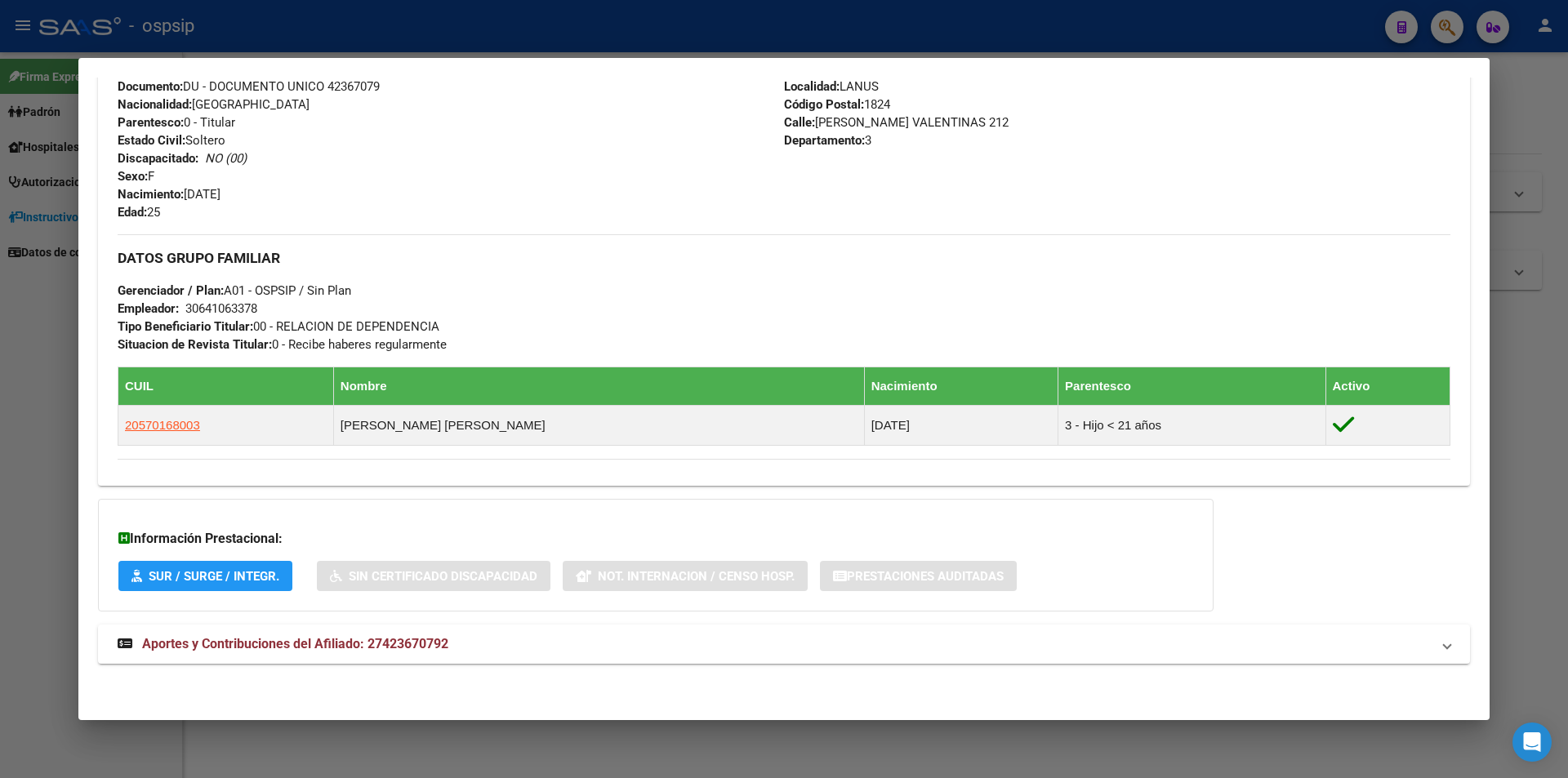
click at [9, 295] on div at bounding box center [784, 389] width 1568 height 778
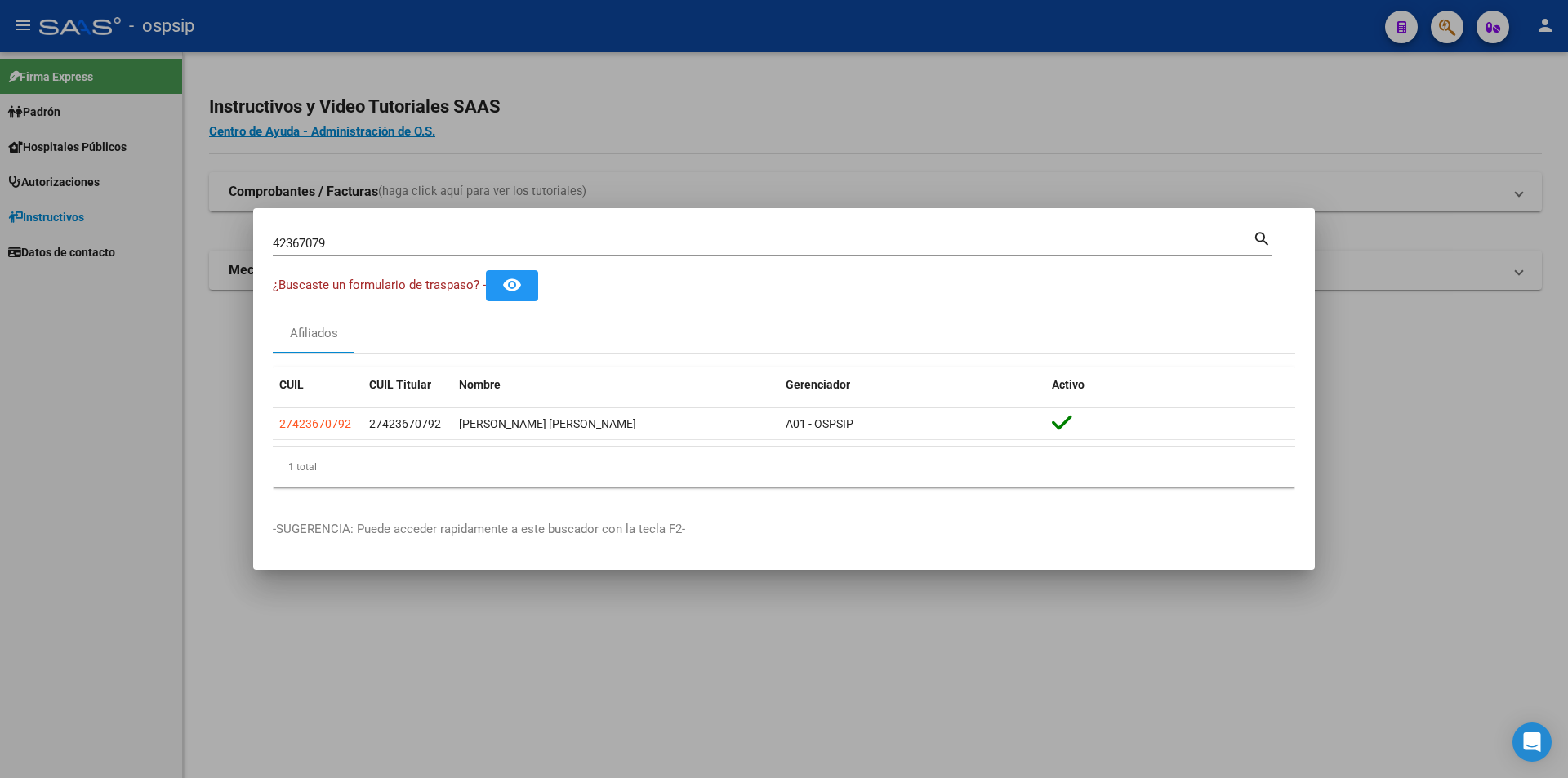
click at [997, 233] on div "42367079 Buscar (apellido, dni, [PERSON_NAME], [PERSON_NAME], cuit, obra social)" at bounding box center [763, 243] width 981 height 25
click at [999, 236] on input "42367079" at bounding box center [763, 244] width 981 height 15
type input "4"
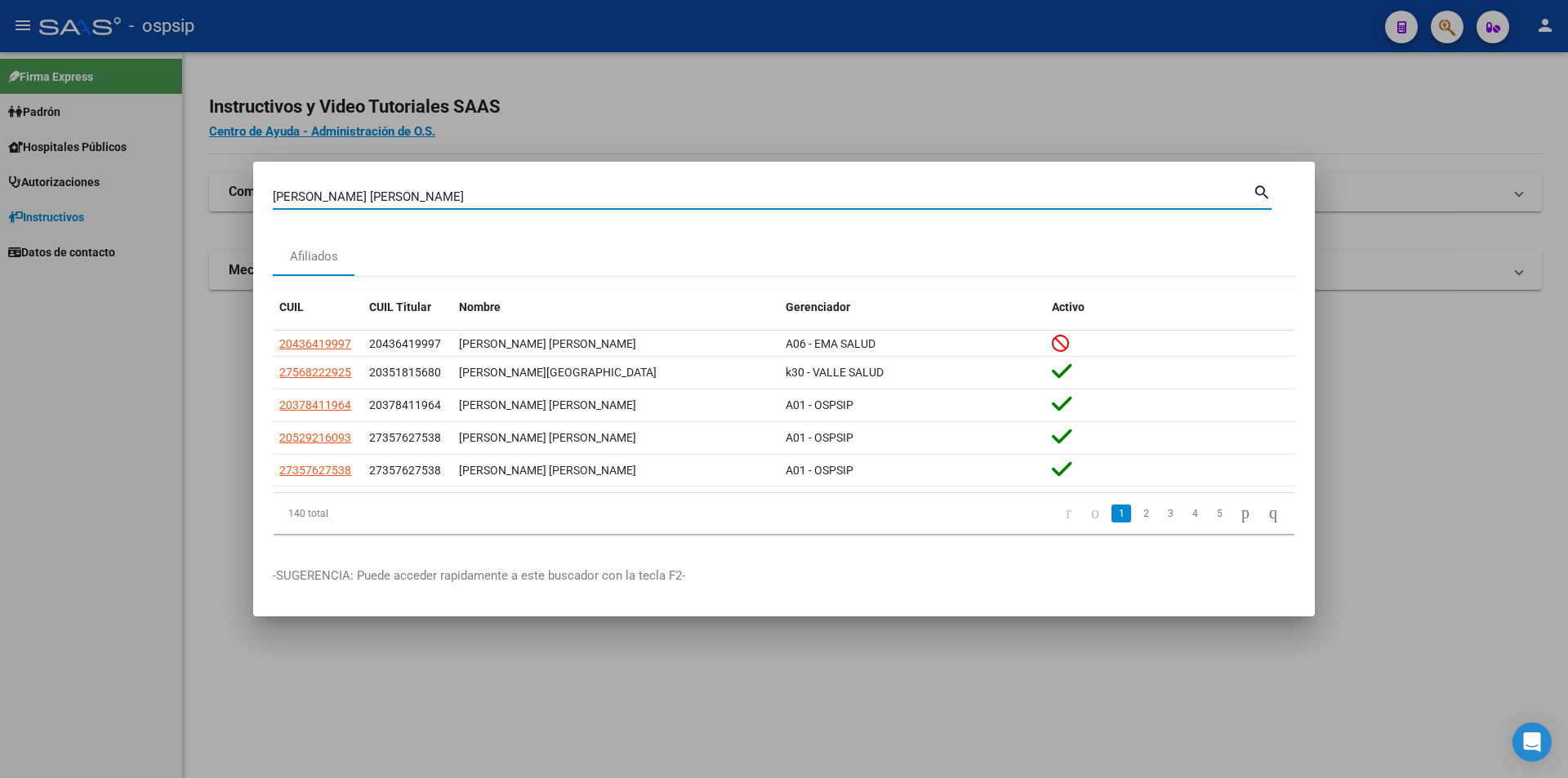
type input "[PERSON_NAME] [PERSON_NAME]"
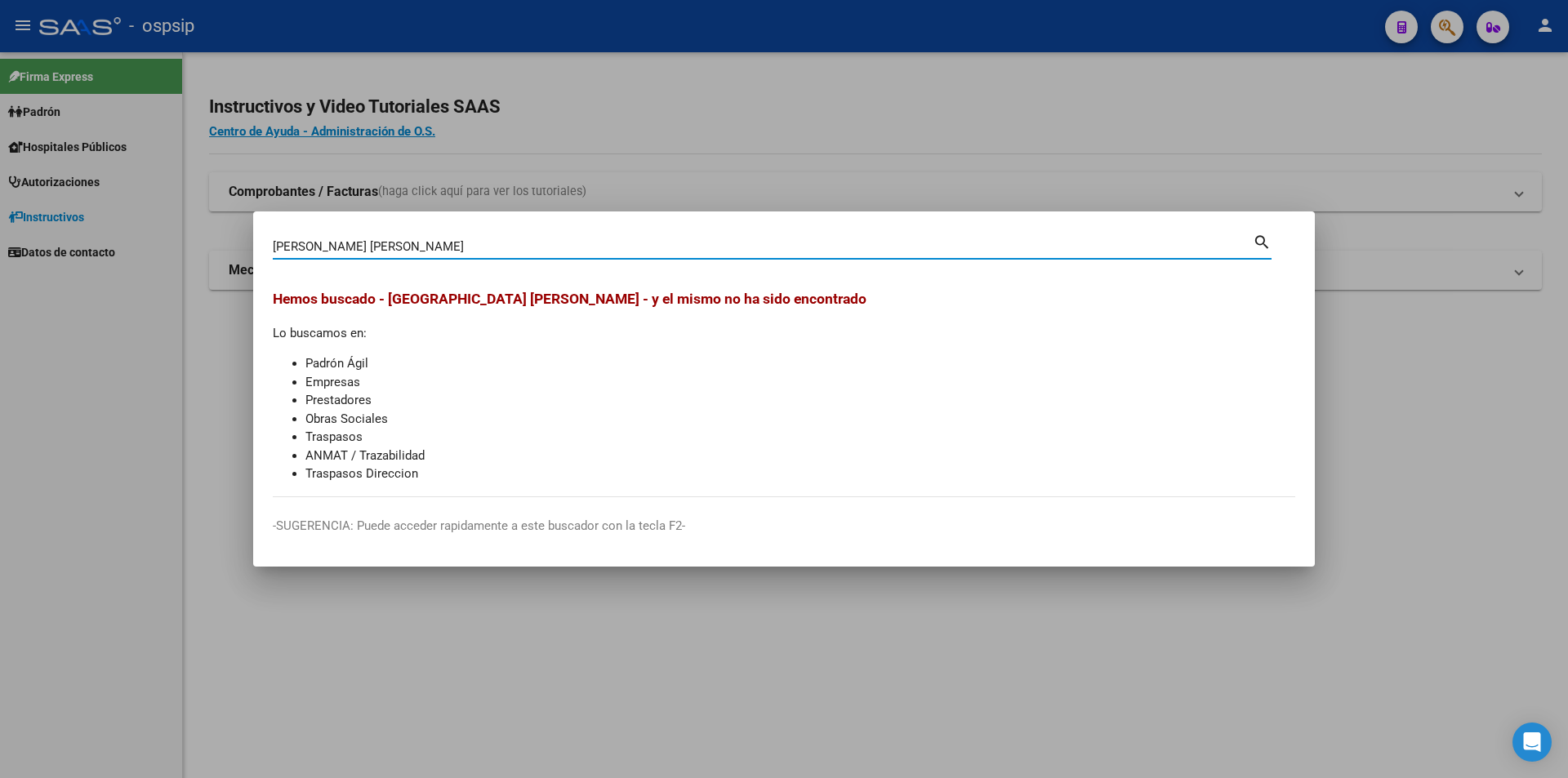
drag, startPoint x: 331, startPoint y: 243, endPoint x: 166, endPoint y: 226, distance: 165.9
click at [166, 235] on div "[PERSON_NAME] [PERSON_NAME] Buscar (apellido, dni, cuil, nro traspaso, cuit, ob…" at bounding box center [784, 389] width 1568 height 778
type input "[GEOGRAPHIC_DATA]"
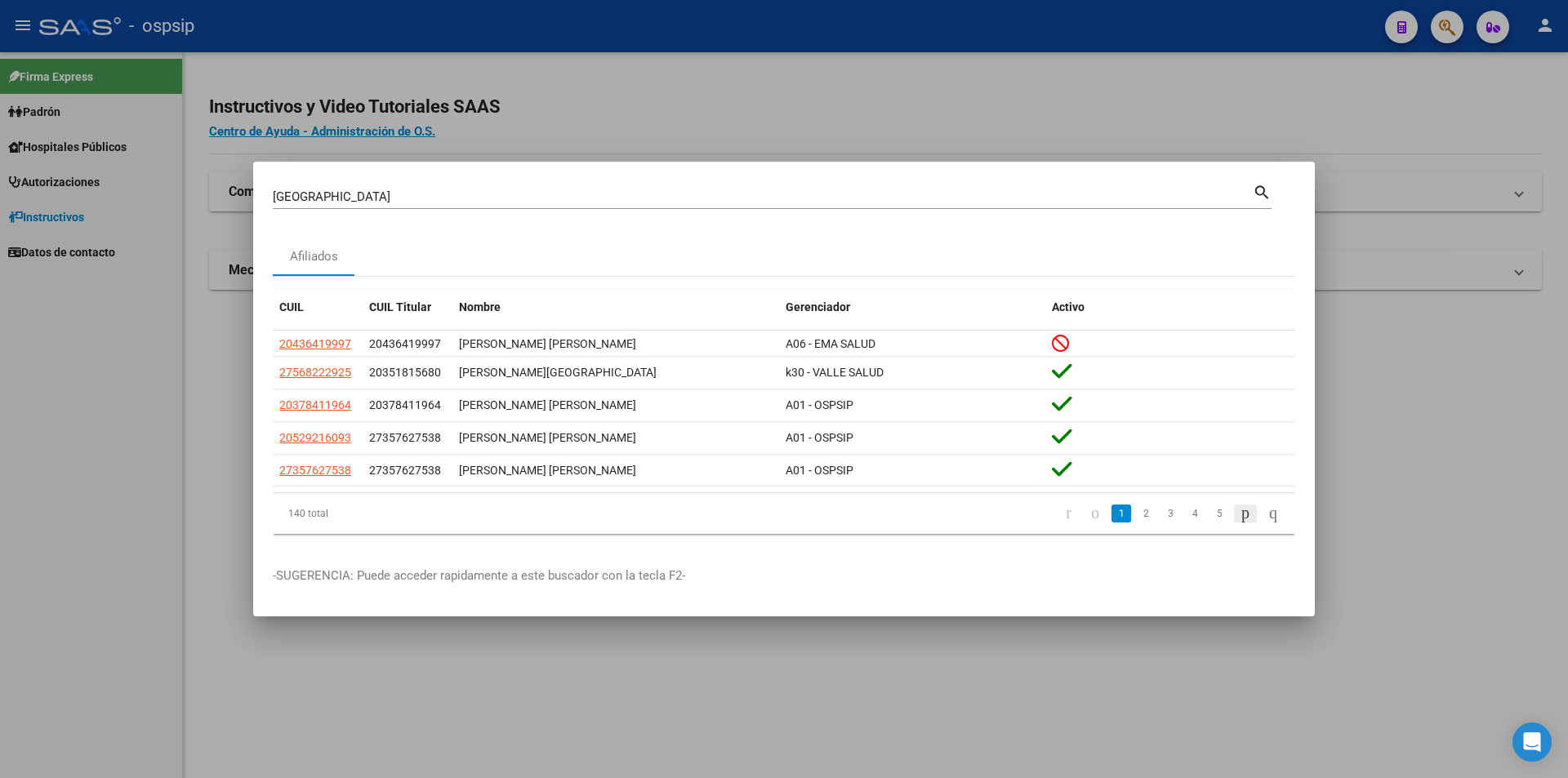
click at [1239, 512] on icon "go to next page" at bounding box center [1245, 512] width 13 height 19
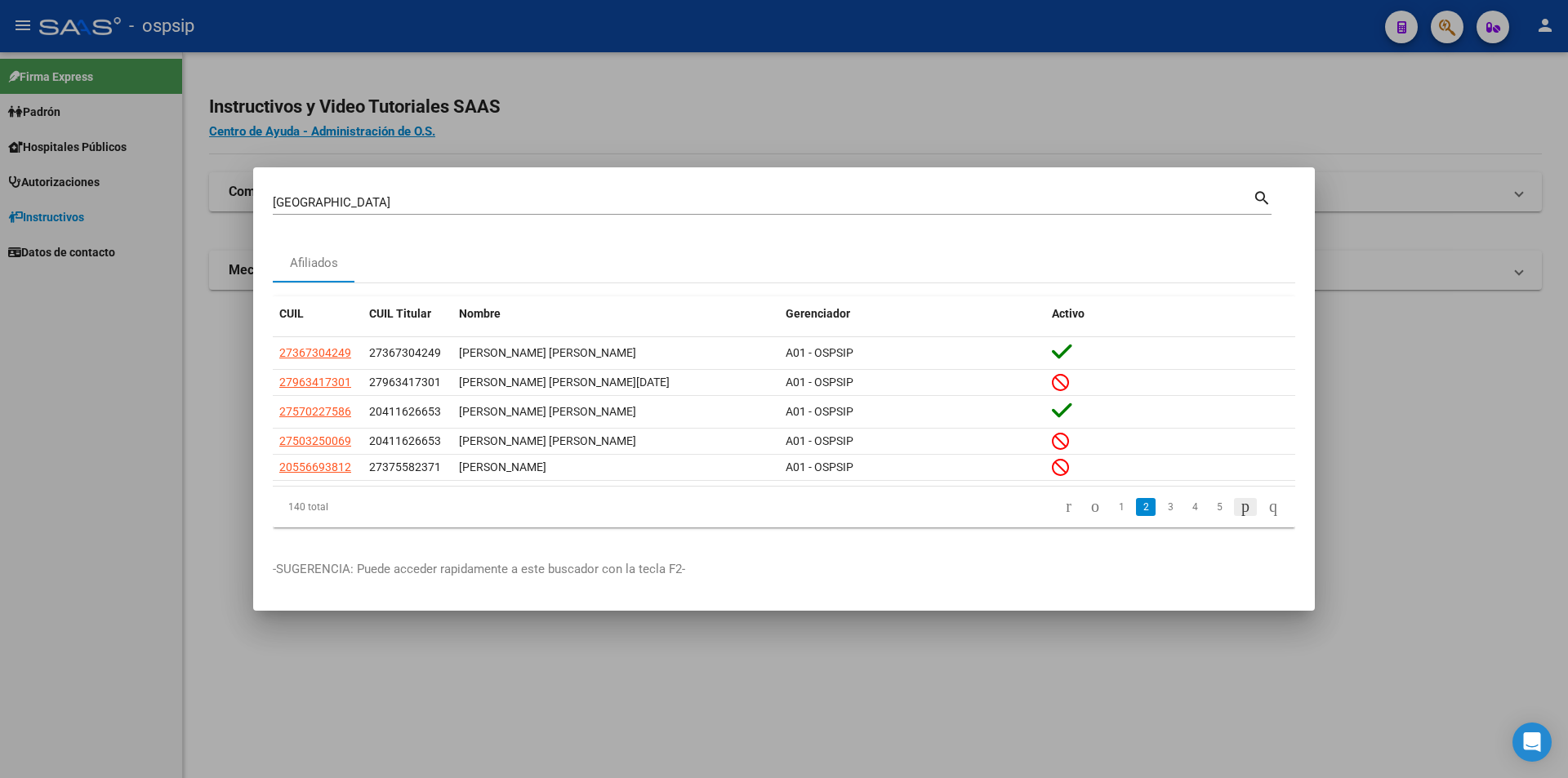
click at [1239, 510] on icon "go to next page" at bounding box center [1245, 506] width 13 height 19
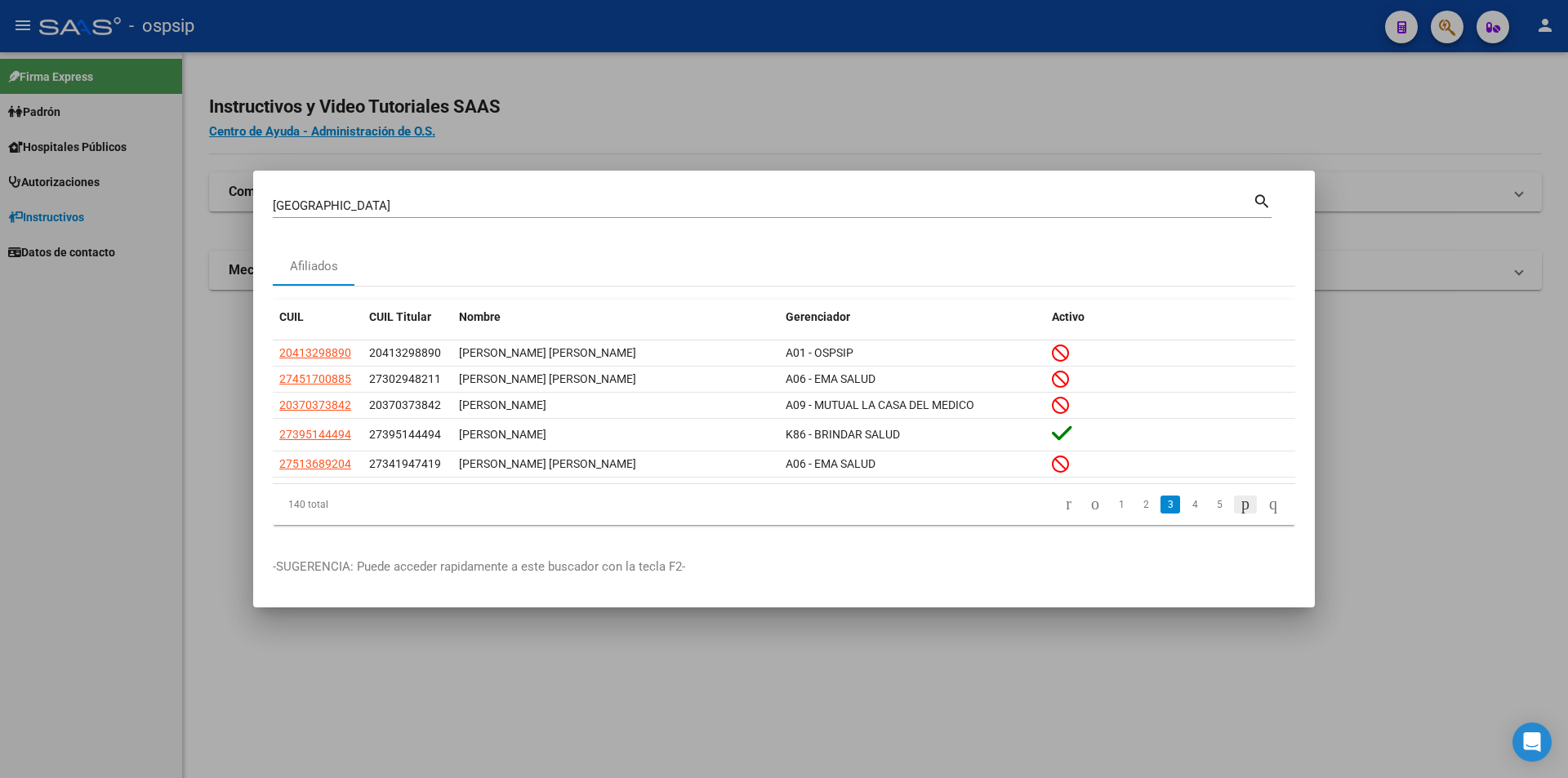
click at [1239, 506] on icon "go to next page" at bounding box center [1245, 503] width 13 height 19
